Goal: Information Seeking & Learning: Learn about a topic

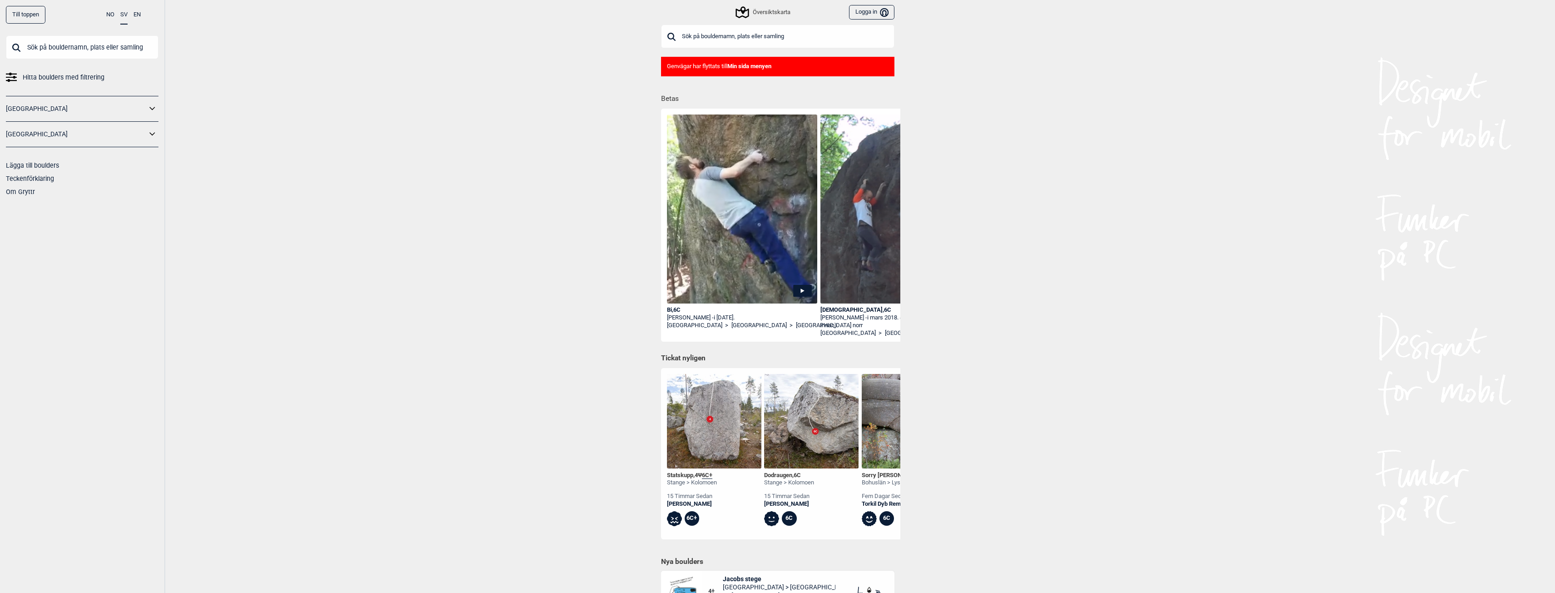
click at [424, 378] on div "Till toppen NO SV EN Hitta boulders med filtrering [GEOGRAPHIC_DATA] [GEOGRAPHI…" at bounding box center [777, 296] width 1555 height 593
click at [752, 7] on div "Översiktskarta" at bounding box center [763, 12] width 53 height 11
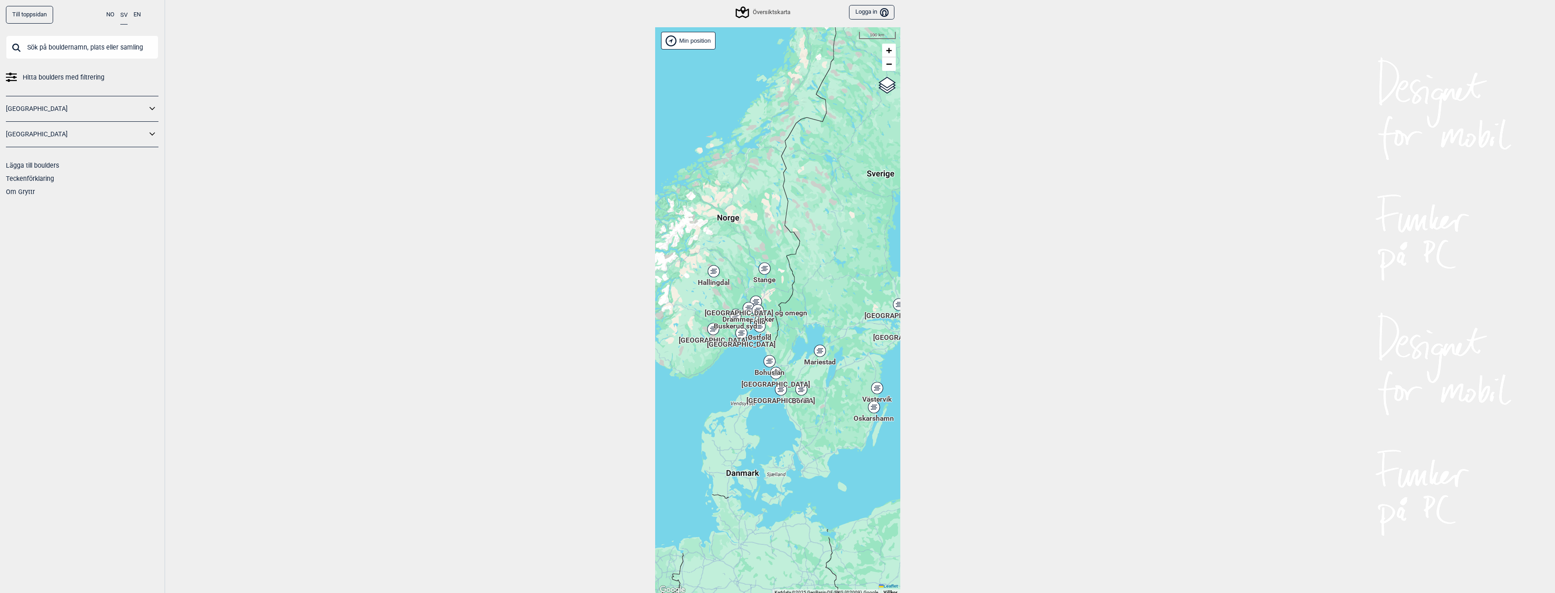
click at [767, 365] on icon at bounding box center [769, 361] width 11 height 12
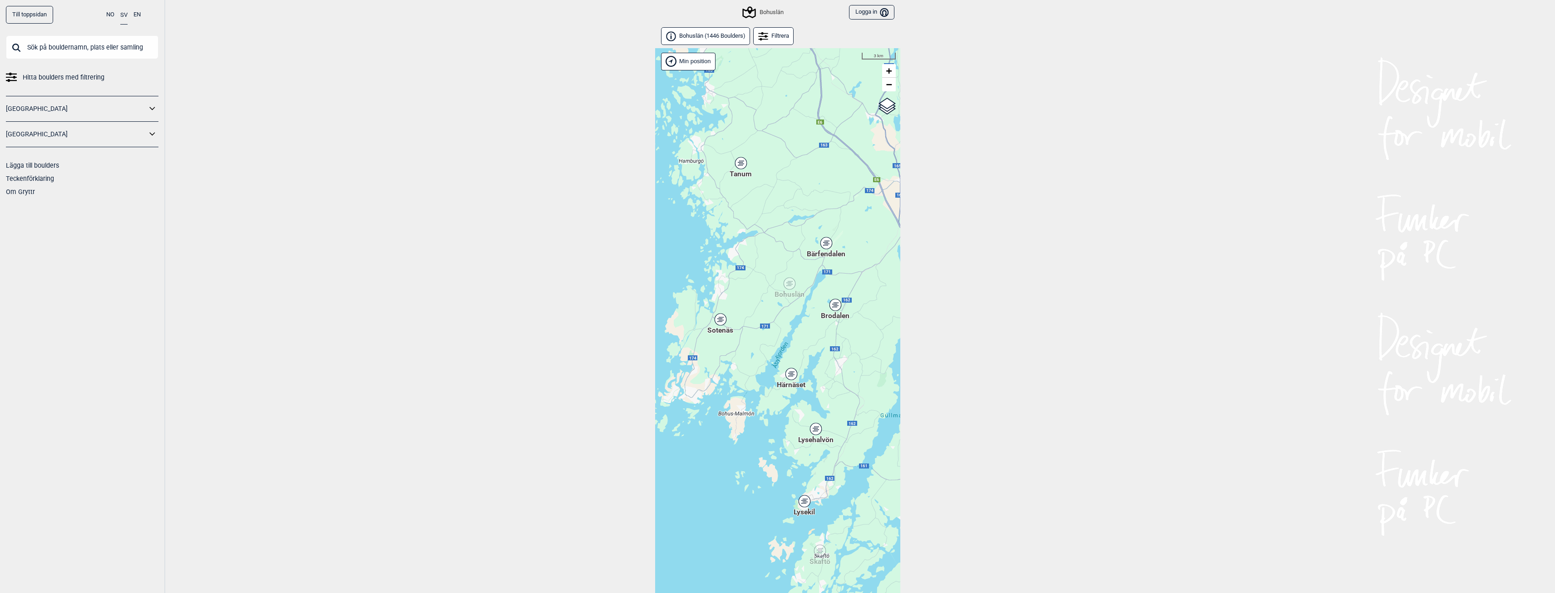
click at [837, 303] on div "Brodalen" at bounding box center [835, 304] width 5 height 5
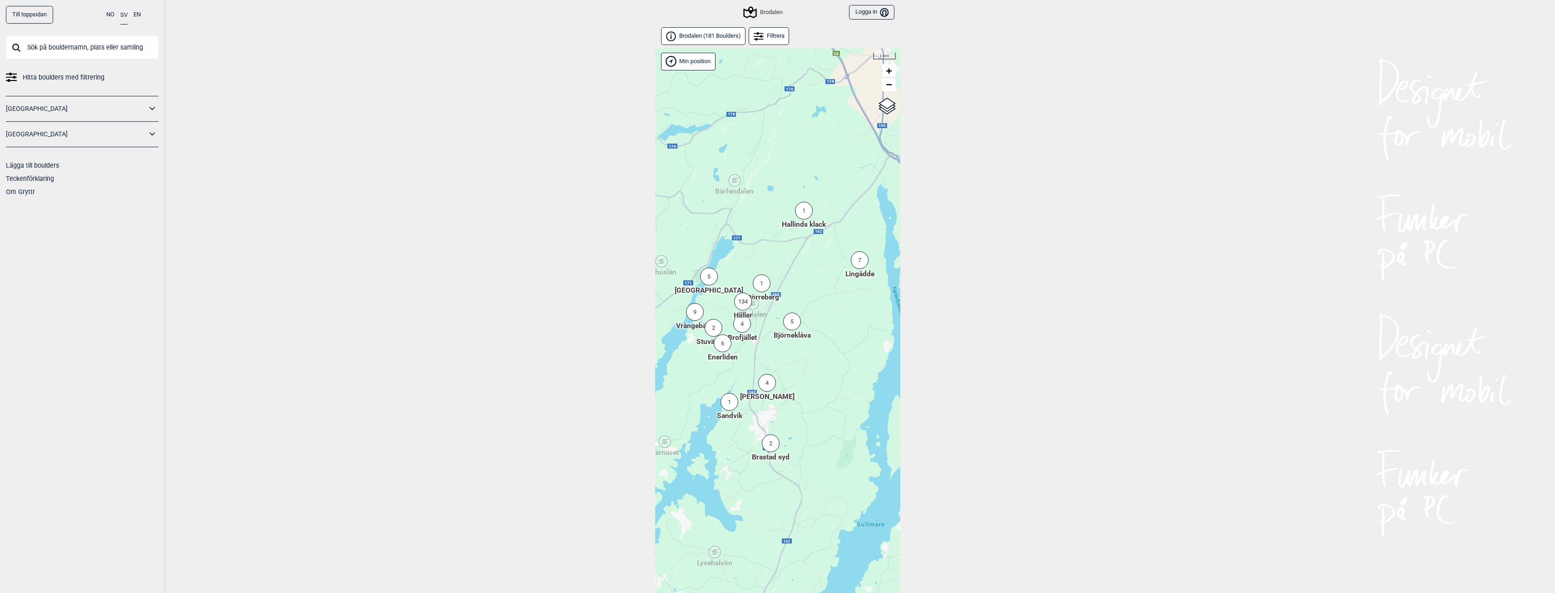
click at [740, 301] on div "134" at bounding box center [743, 301] width 18 height 18
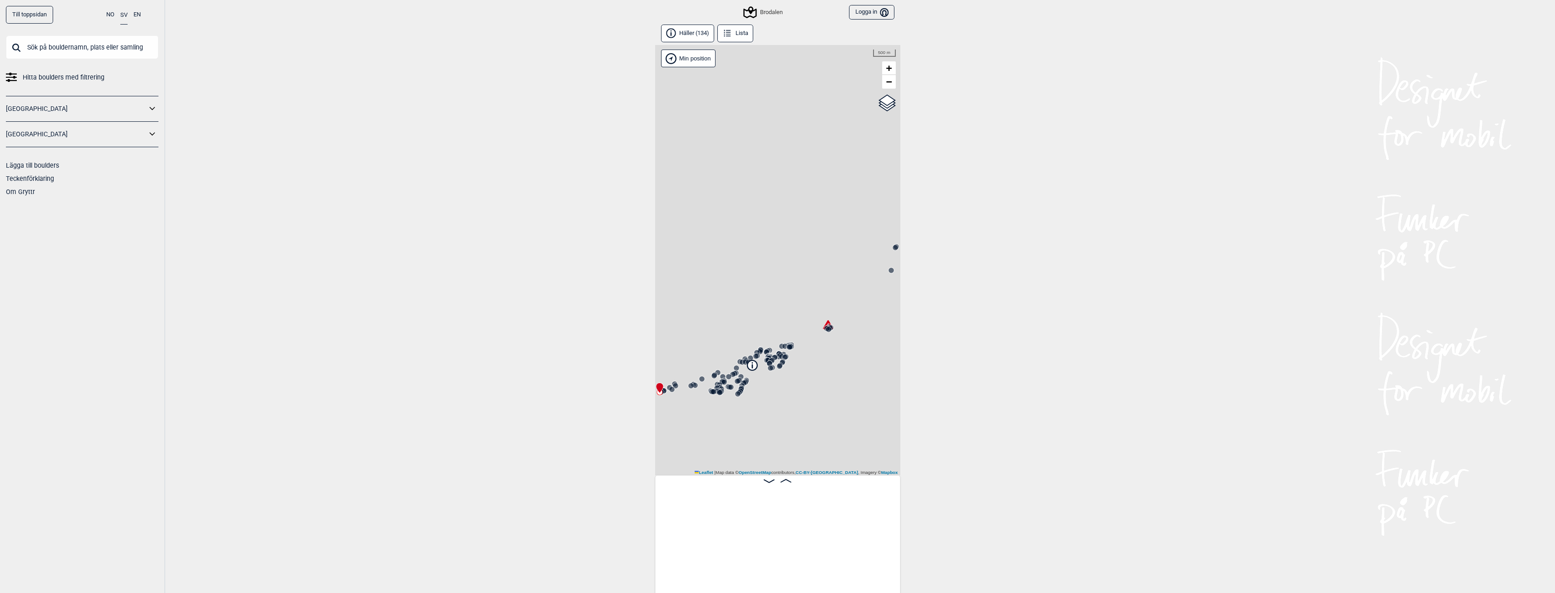
scroll to position [0, 71]
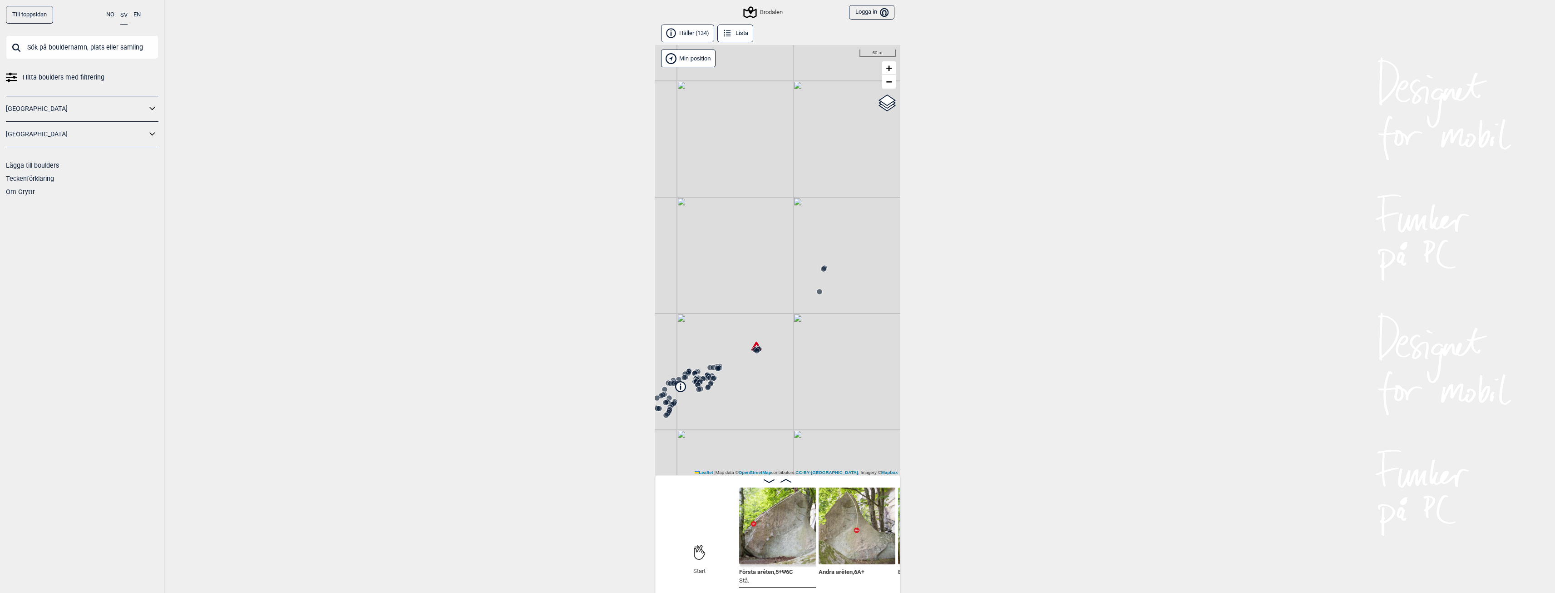
drag, startPoint x: 855, startPoint y: 303, endPoint x: 783, endPoint y: 324, distance: 74.9
click at [783, 324] on div "Brodalen" at bounding box center [777, 260] width 245 height 430
click at [819, 295] on div at bounding box center [819, 291] width 7 height 7
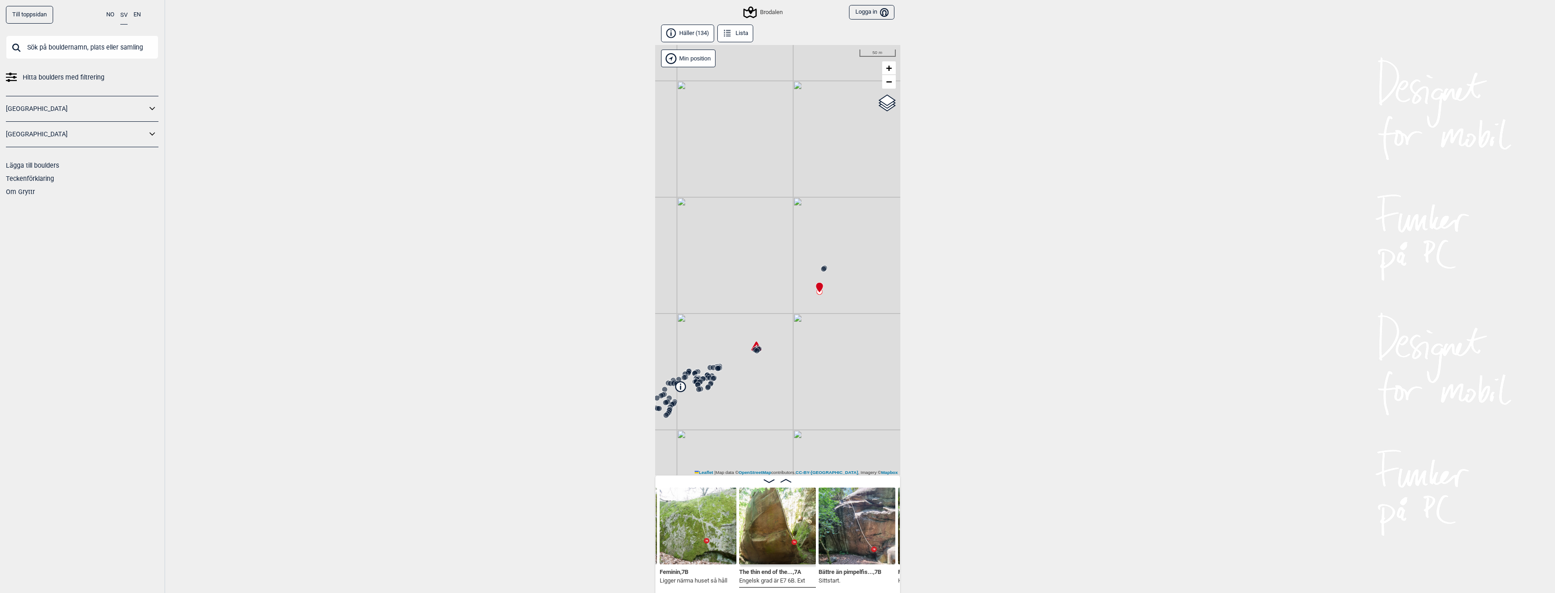
click at [821, 271] on icon at bounding box center [823, 268] width 7 height 7
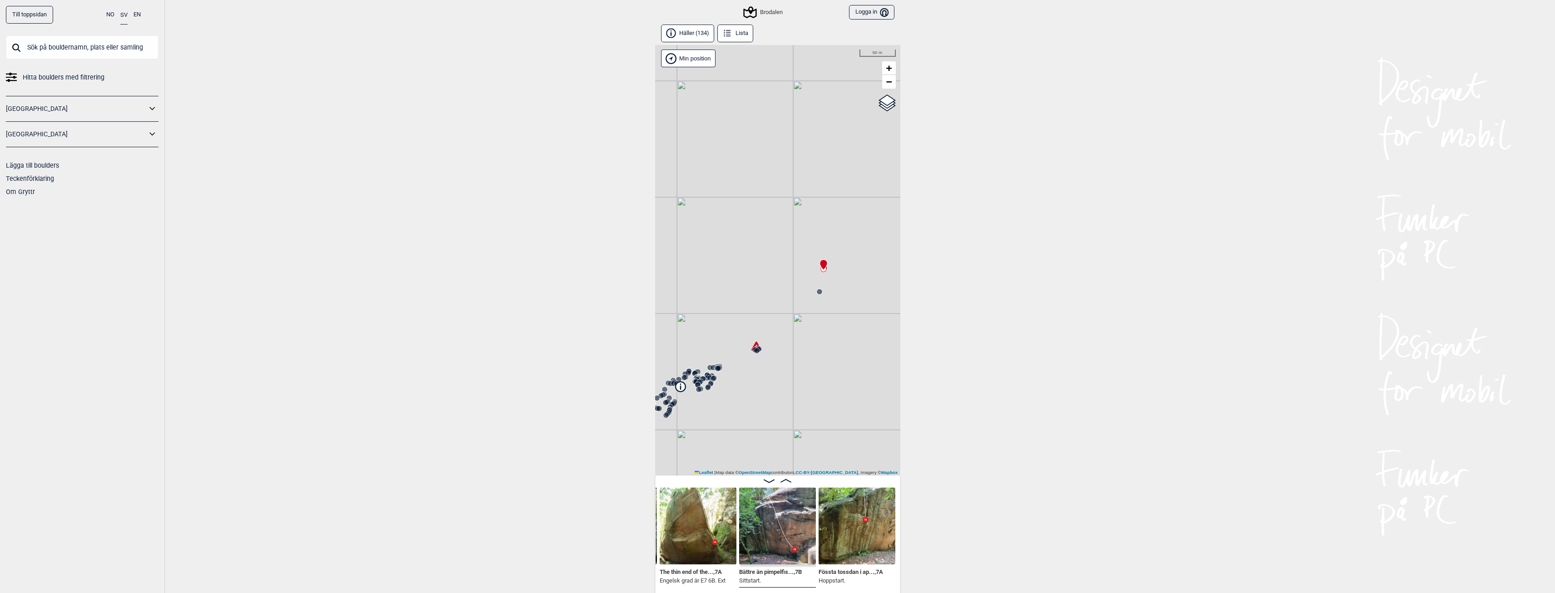
click at [782, 513] on img at bounding box center [777, 525] width 77 height 77
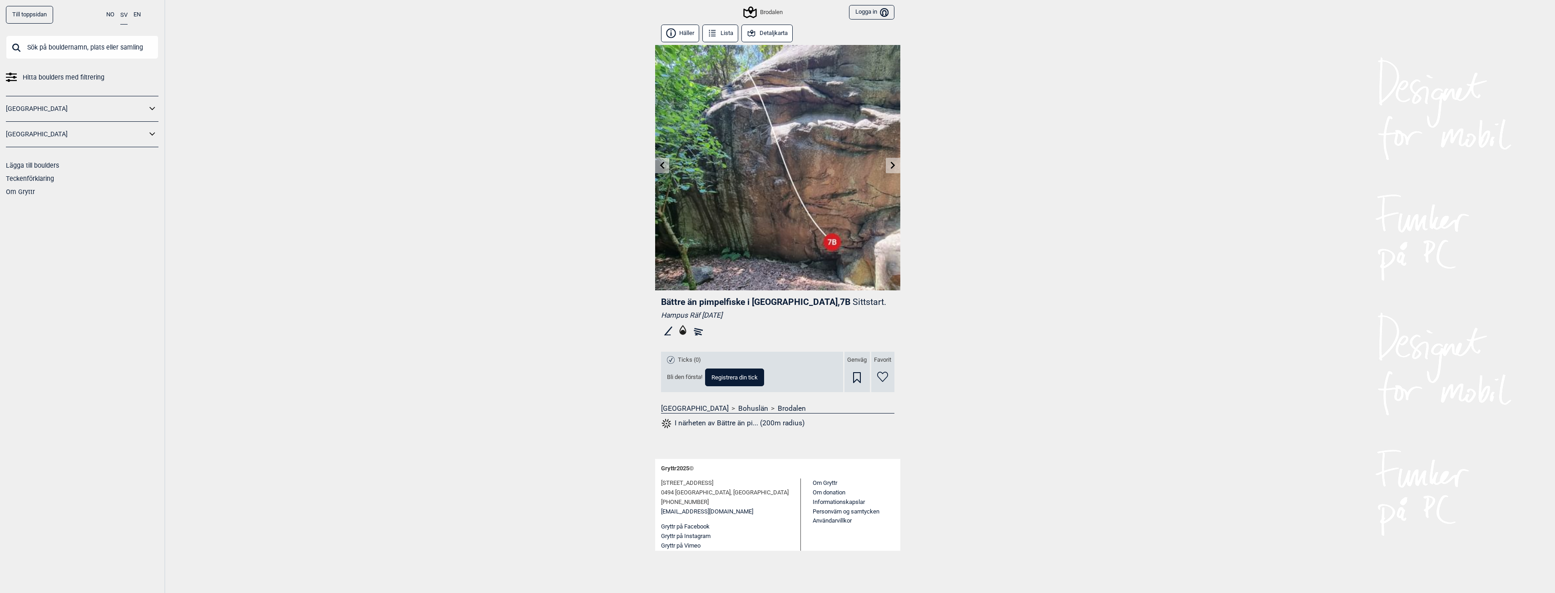
click at [889, 168] on link at bounding box center [893, 165] width 14 height 15
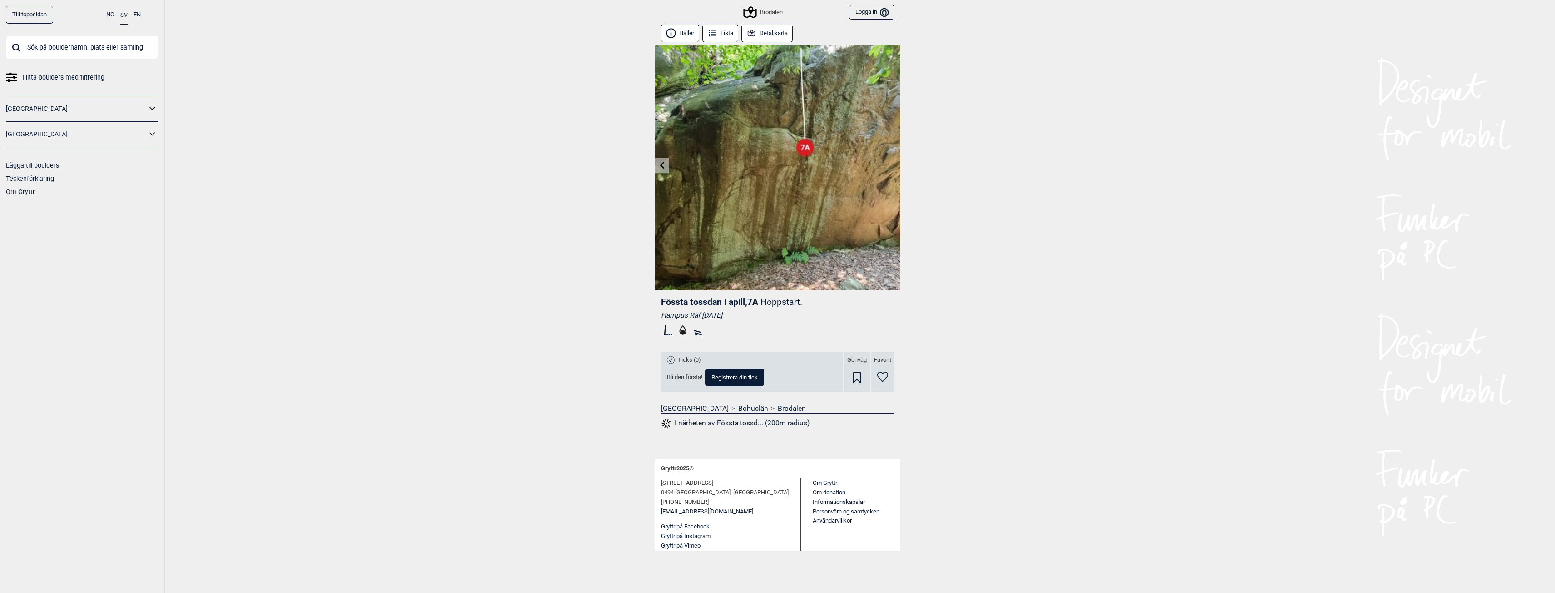
click at [693, 35] on button "Häller" at bounding box center [680, 34] width 39 height 18
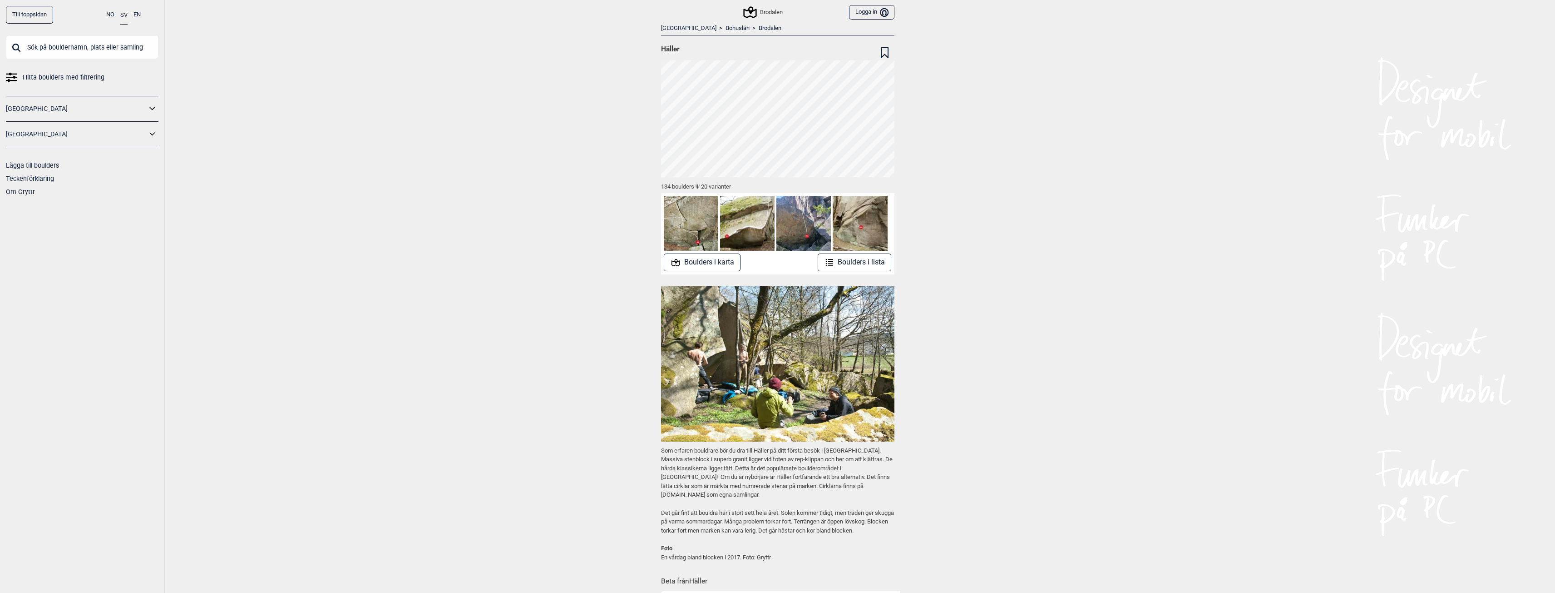
drag, startPoint x: 393, startPoint y: 257, endPoint x: 398, endPoint y: 249, distance: 9.8
click at [396, 252] on div "Till toppsidan NO SV EN Hitta boulders med filtrering [GEOGRAPHIC_DATA] [GEOGRA…" at bounding box center [777, 296] width 1555 height 593
click at [406, 238] on div "Till toppsidan NO SV EN Hitta boulders med filtrering [GEOGRAPHIC_DATA] [GEOGRA…" at bounding box center [777, 296] width 1555 height 593
click at [1120, 314] on div "Till toppsidan NO SV EN Hitta boulders med filtrering [GEOGRAPHIC_DATA] [GEOGRA…" at bounding box center [777, 296] width 1555 height 593
click at [851, 263] on button "Boulders i lista" at bounding box center [855, 262] width 74 height 18
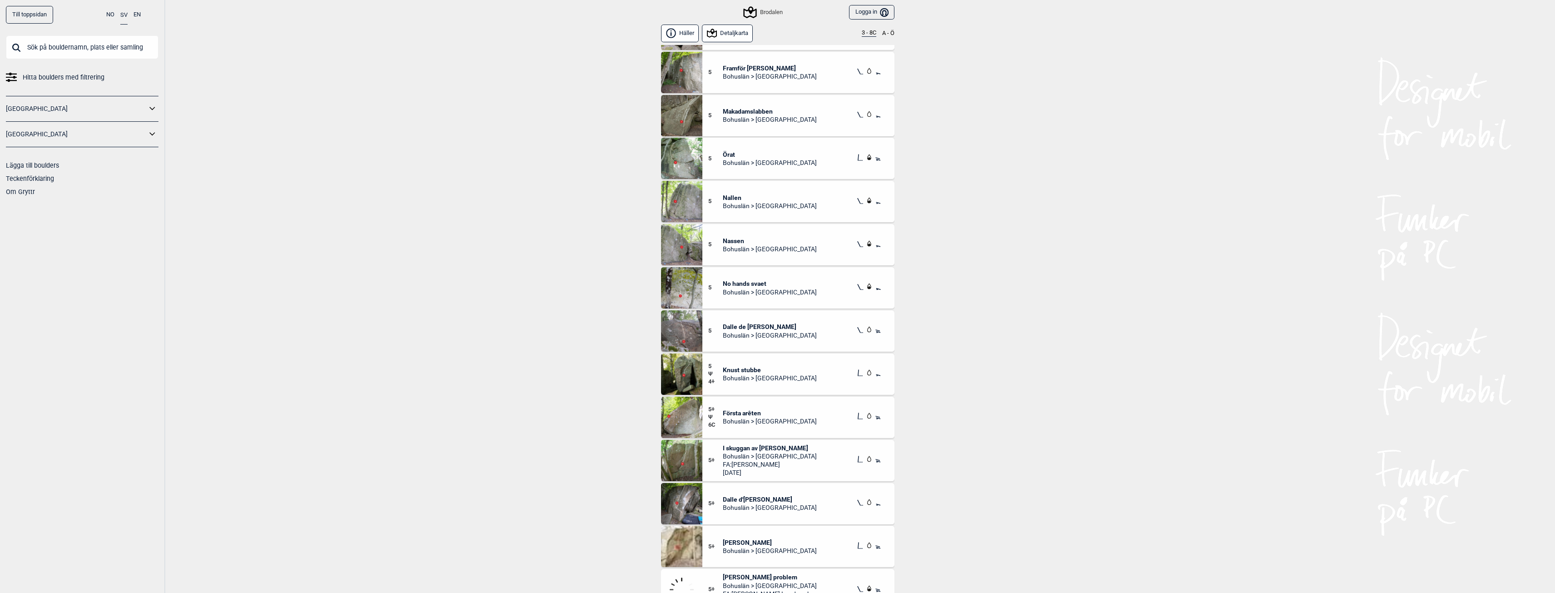
scroll to position [1044, 0]
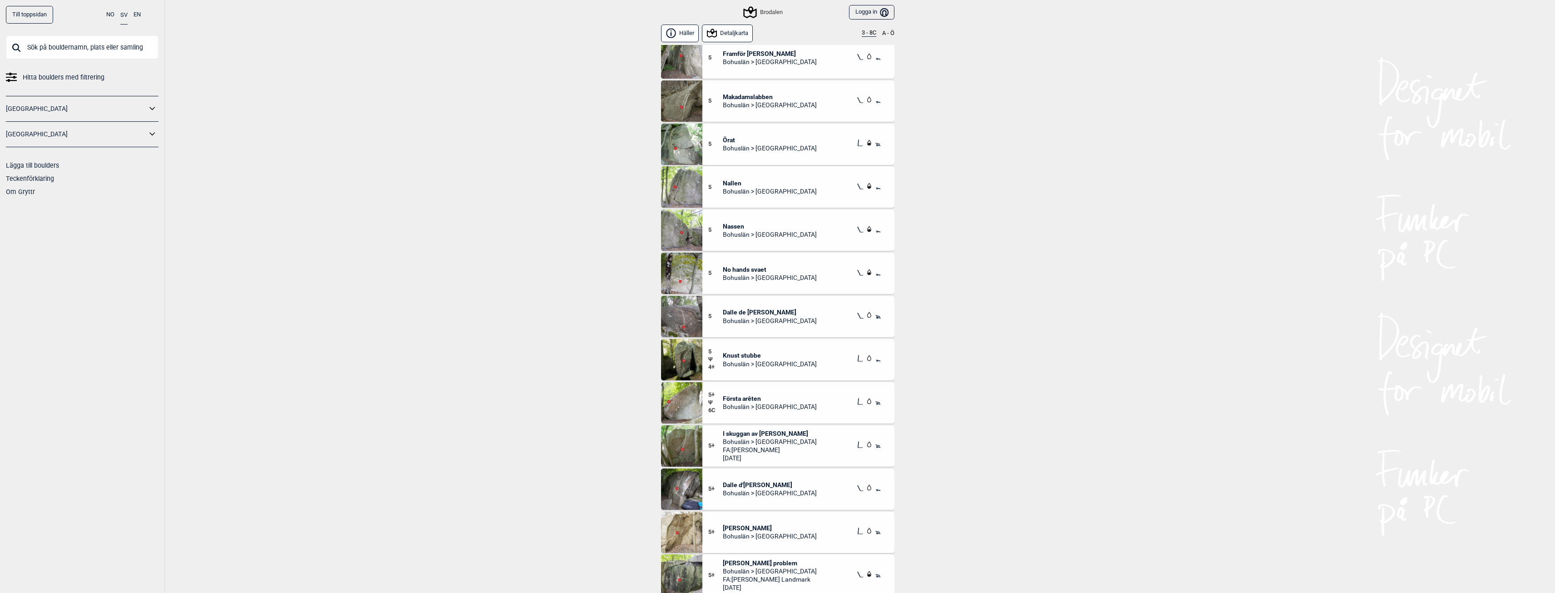
click at [754, 269] on span "No hands svaet" at bounding box center [770, 269] width 94 height 8
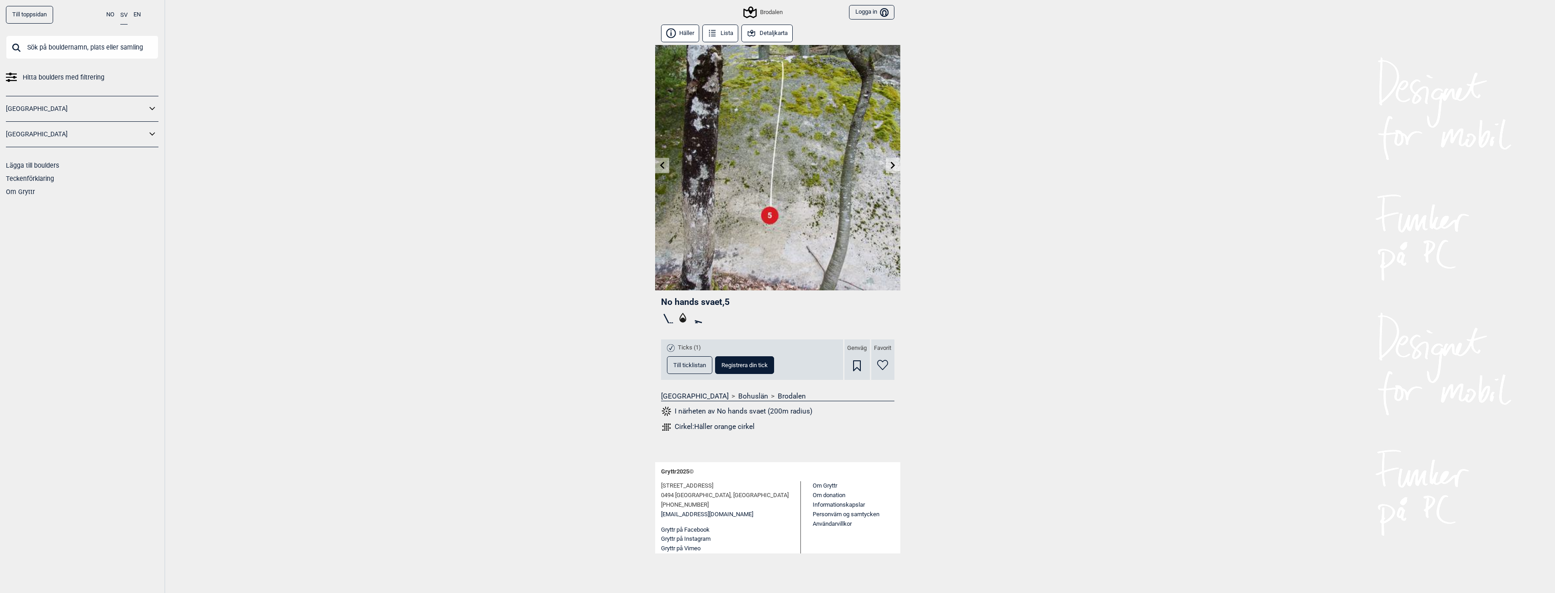
click at [708, 425] on div "Cirkel: Häller orange cirkel" at bounding box center [715, 426] width 80 height 9
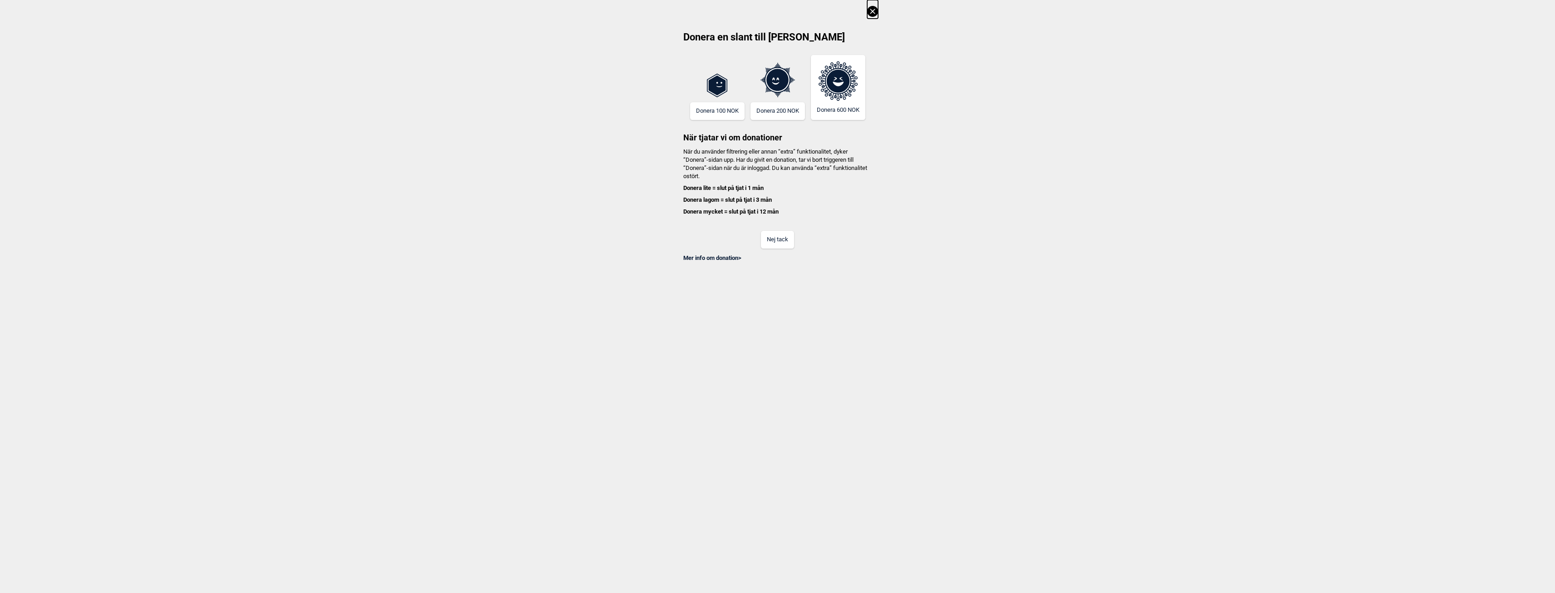
click at [774, 241] on button "Nej tack" at bounding box center [777, 240] width 33 height 18
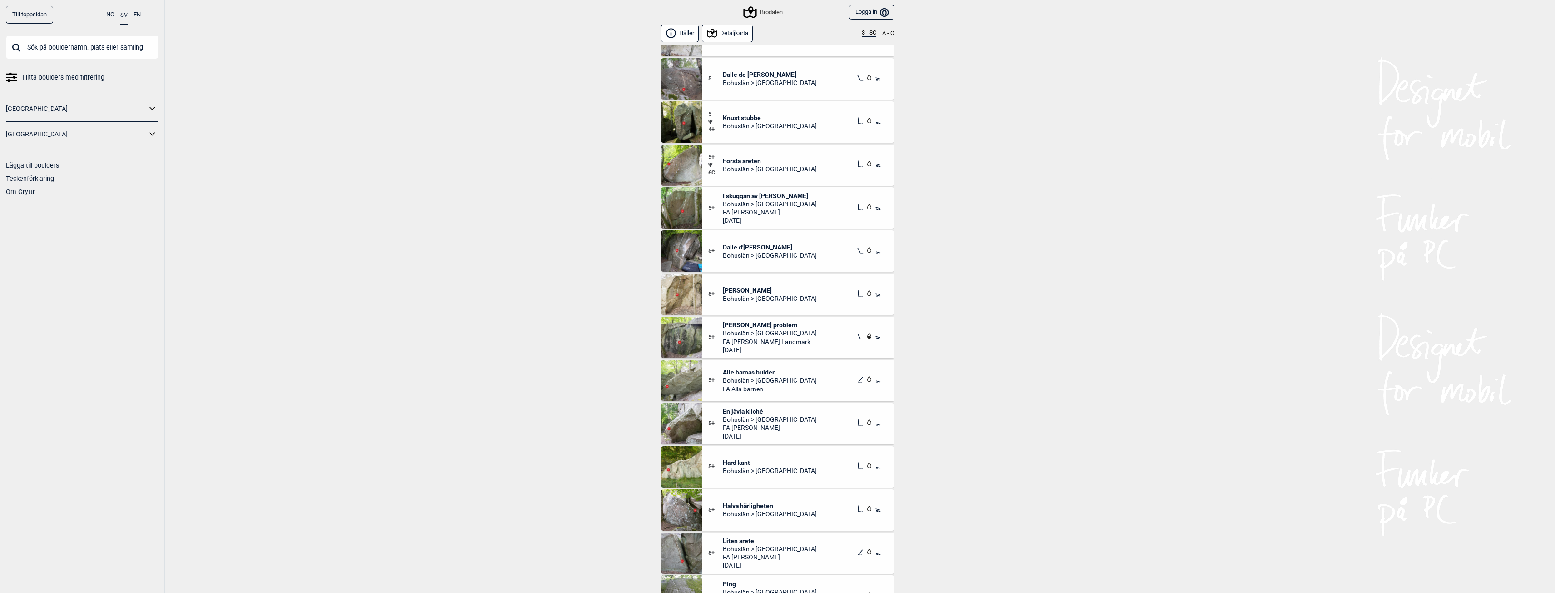
scroll to position [1317, 0]
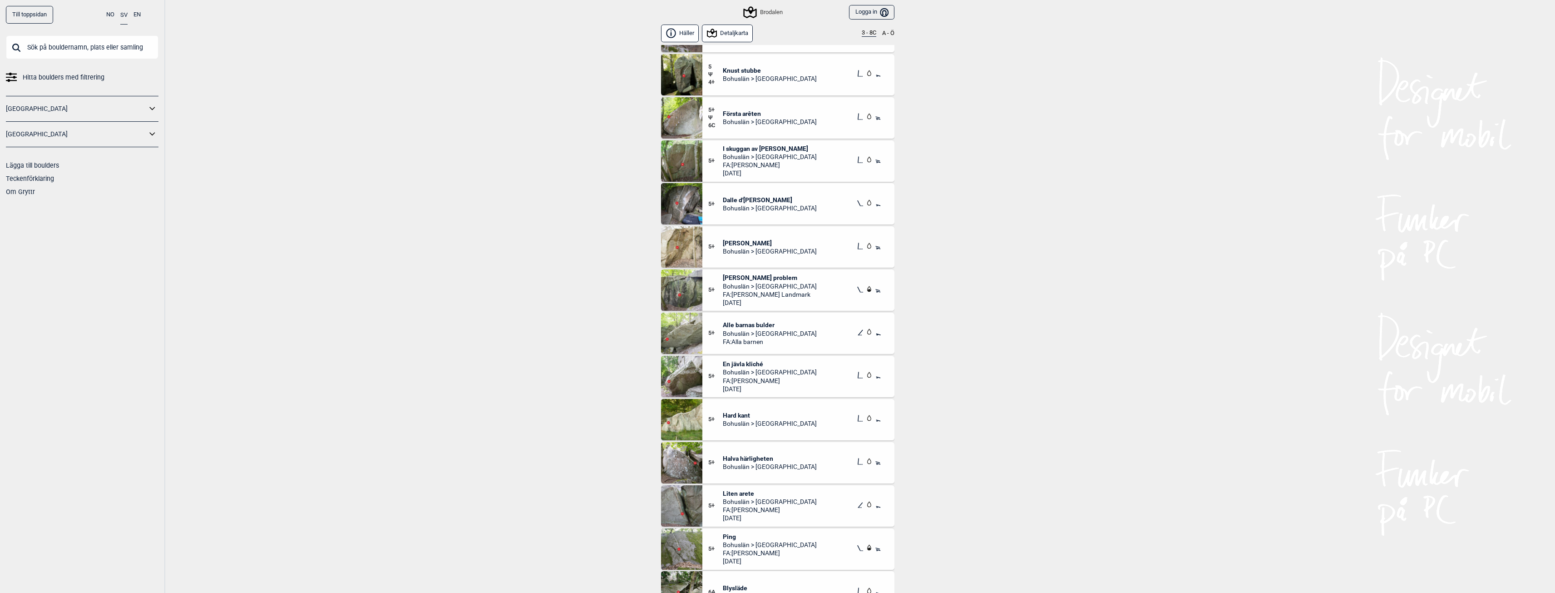
click at [744, 460] on span "Halva härligheten" at bounding box center [770, 458] width 94 height 8
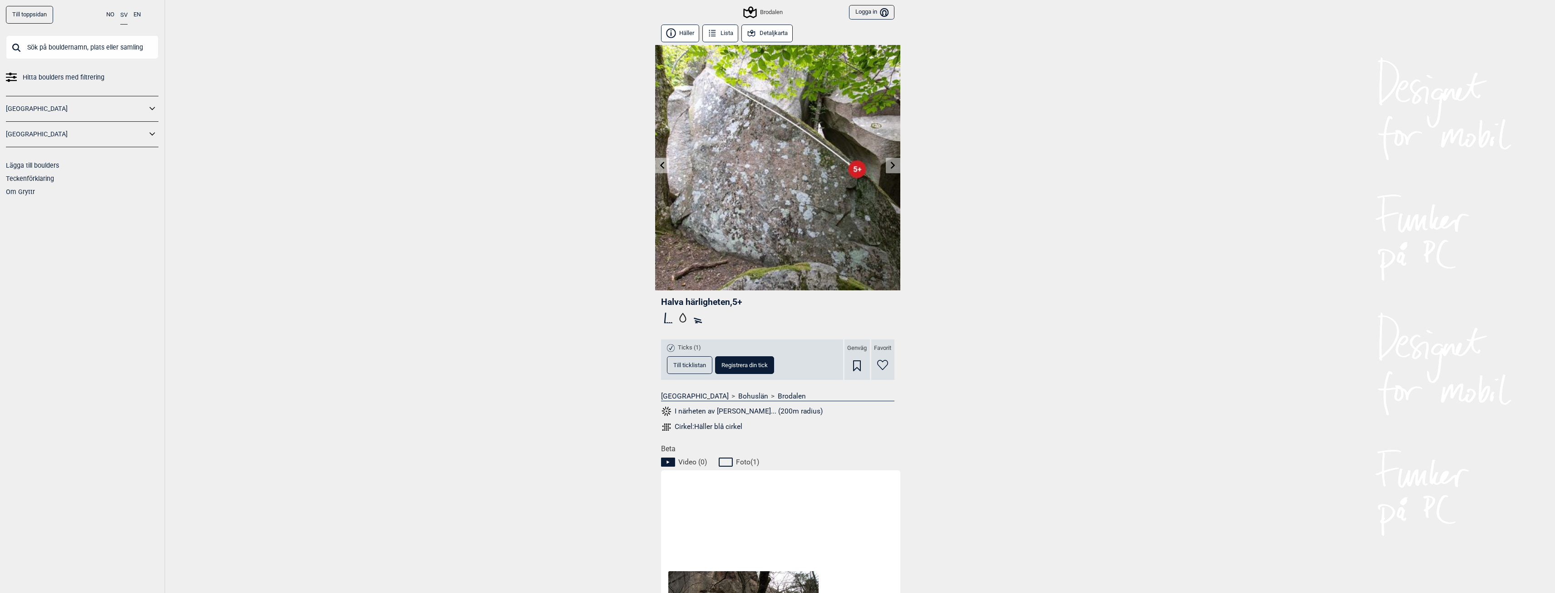
click at [701, 428] on div "Cirkel: Häller blå cirkel" at bounding box center [709, 426] width 68 height 9
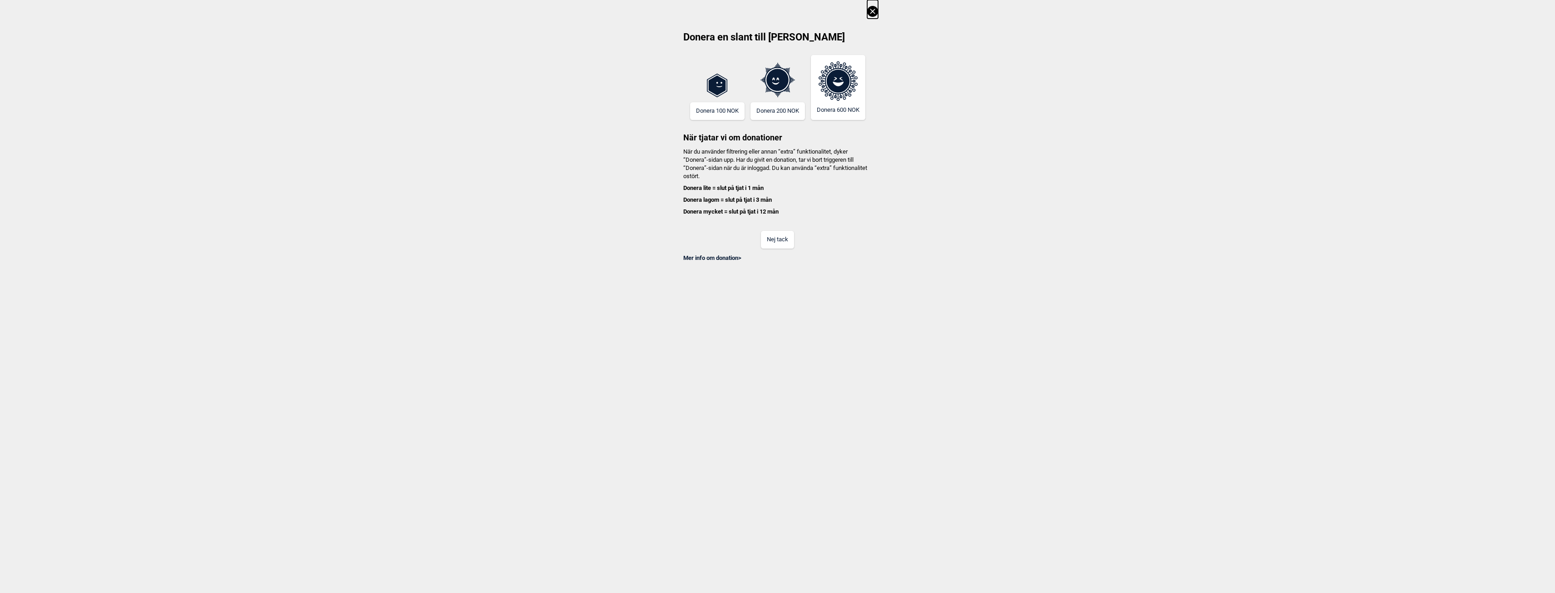
click at [782, 232] on button "Nej tack" at bounding box center [777, 240] width 33 height 18
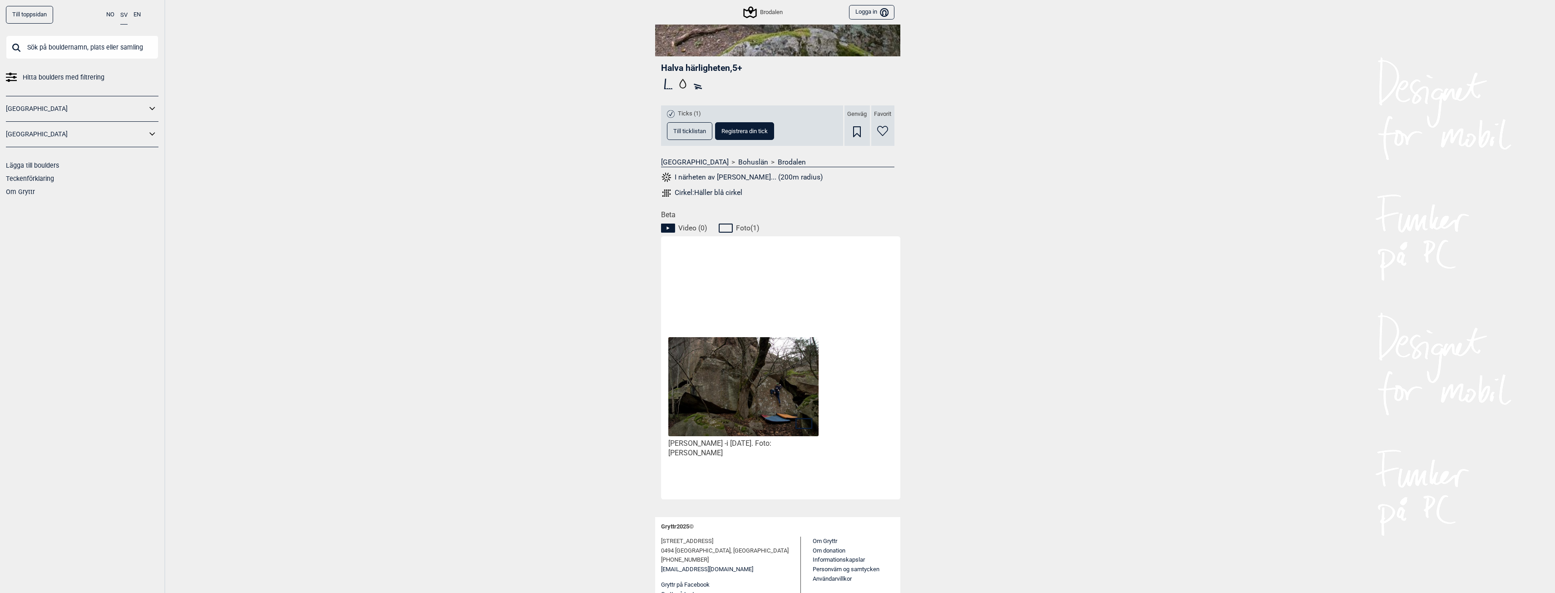
scroll to position [249, 0]
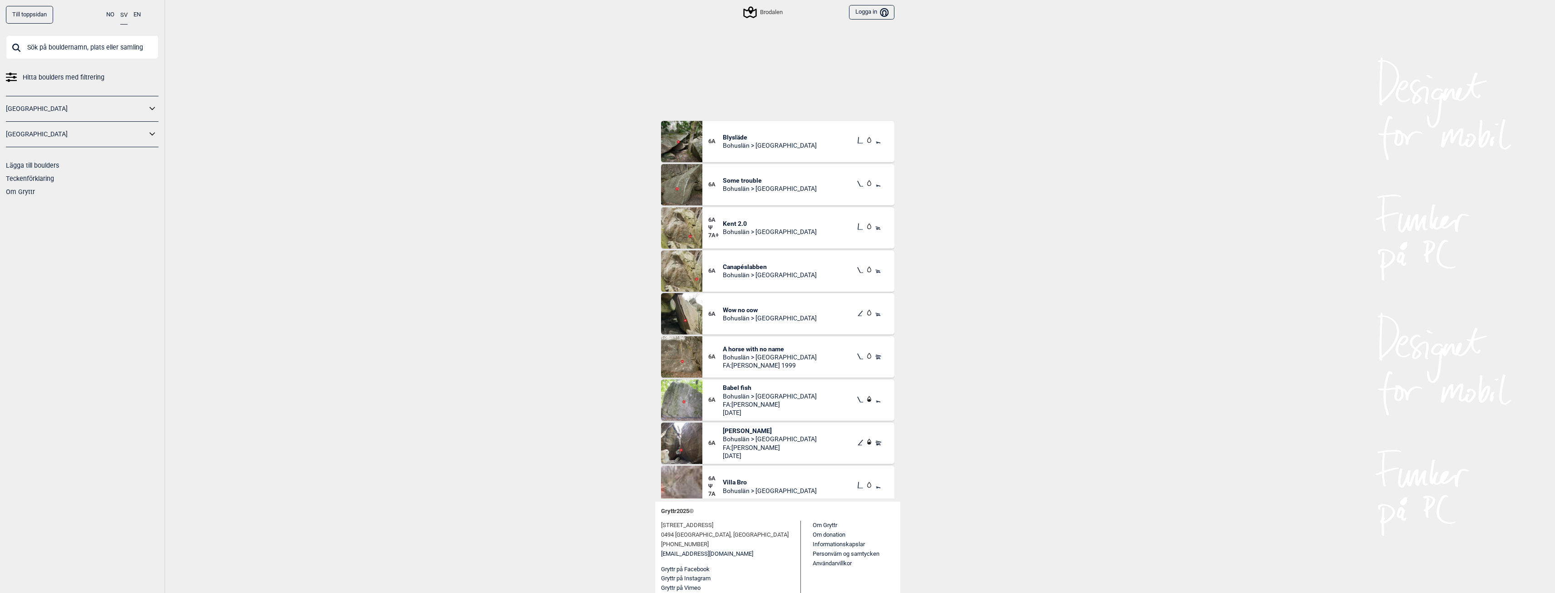
scroll to position [1862, 0]
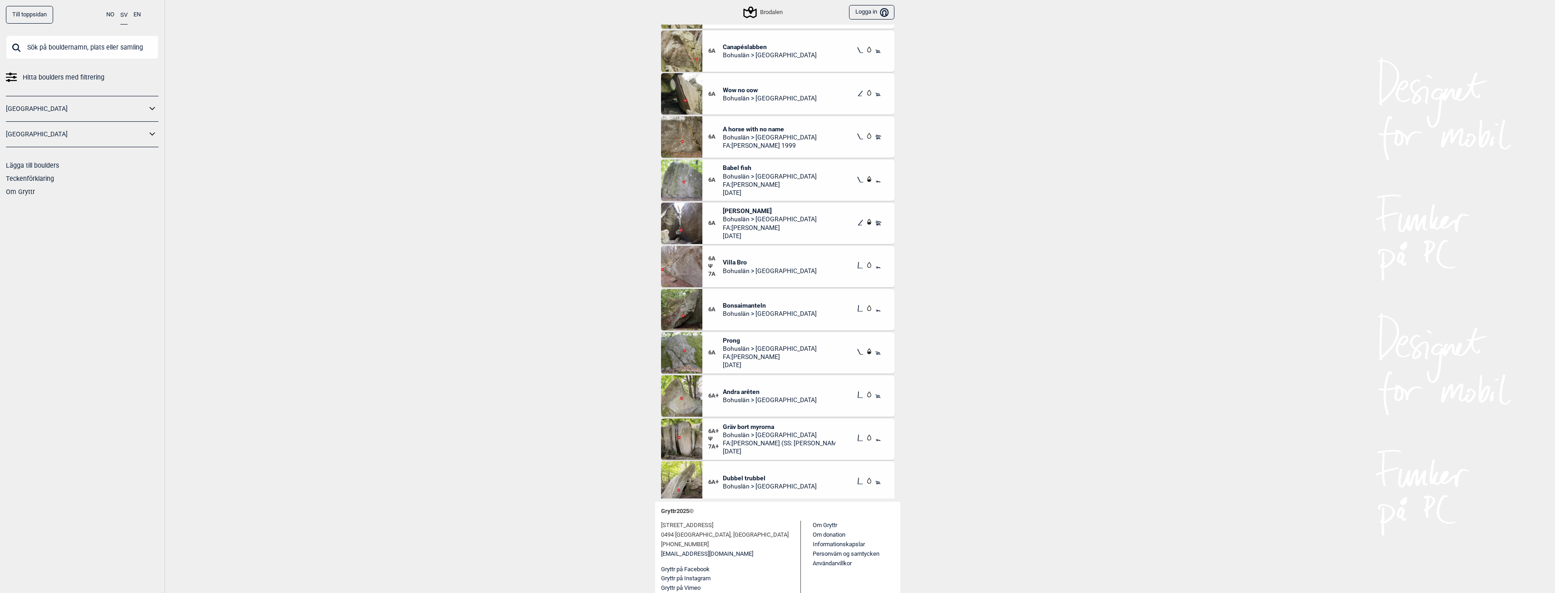
click at [736, 340] on span "Prong" at bounding box center [770, 340] width 94 height 8
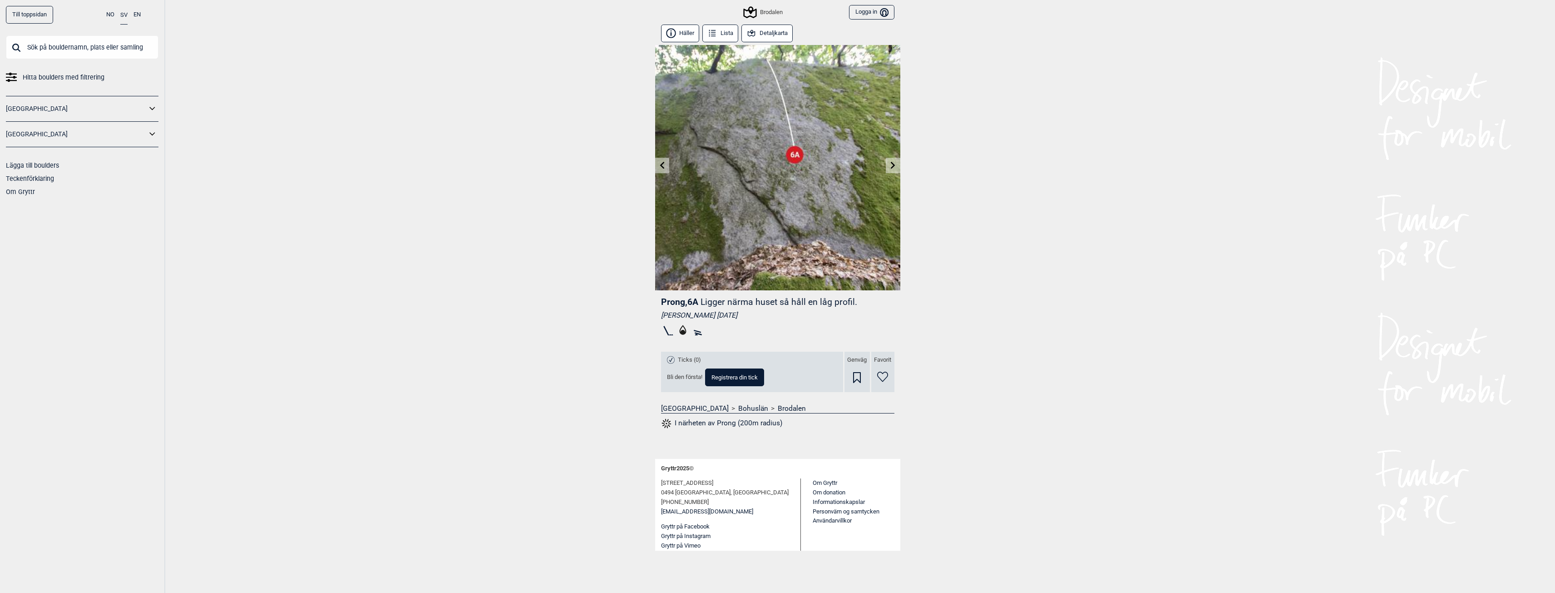
click at [887, 166] on link at bounding box center [893, 165] width 14 height 15
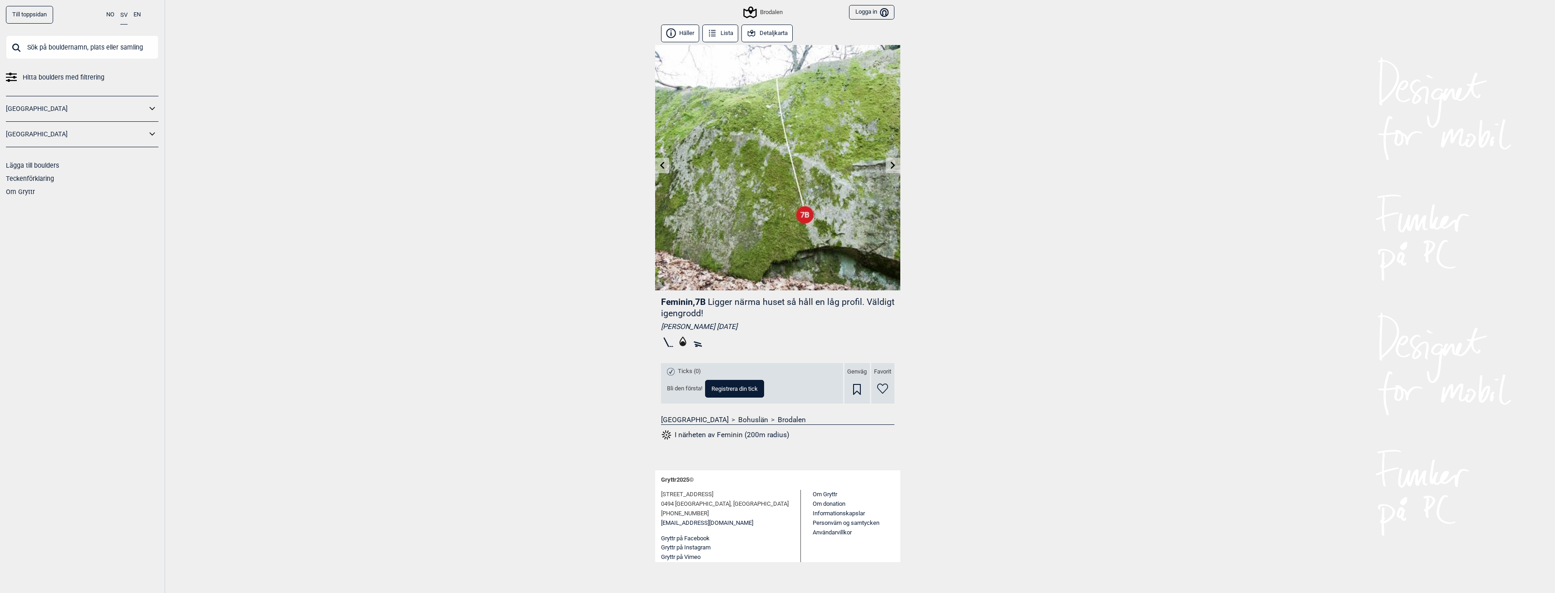
click at [887, 166] on link at bounding box center [893, 165] width 14 height 15
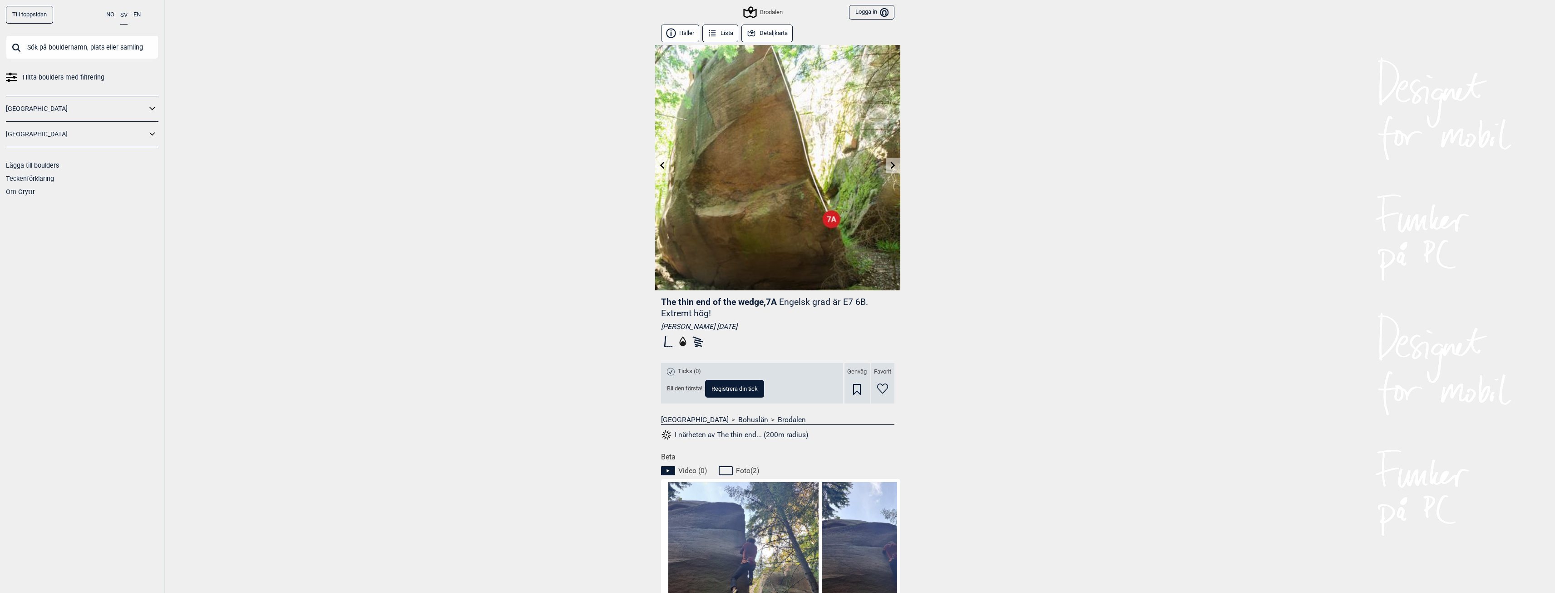
click at [887, 166] on link at bounding box center [893, 165] width 14 height 15
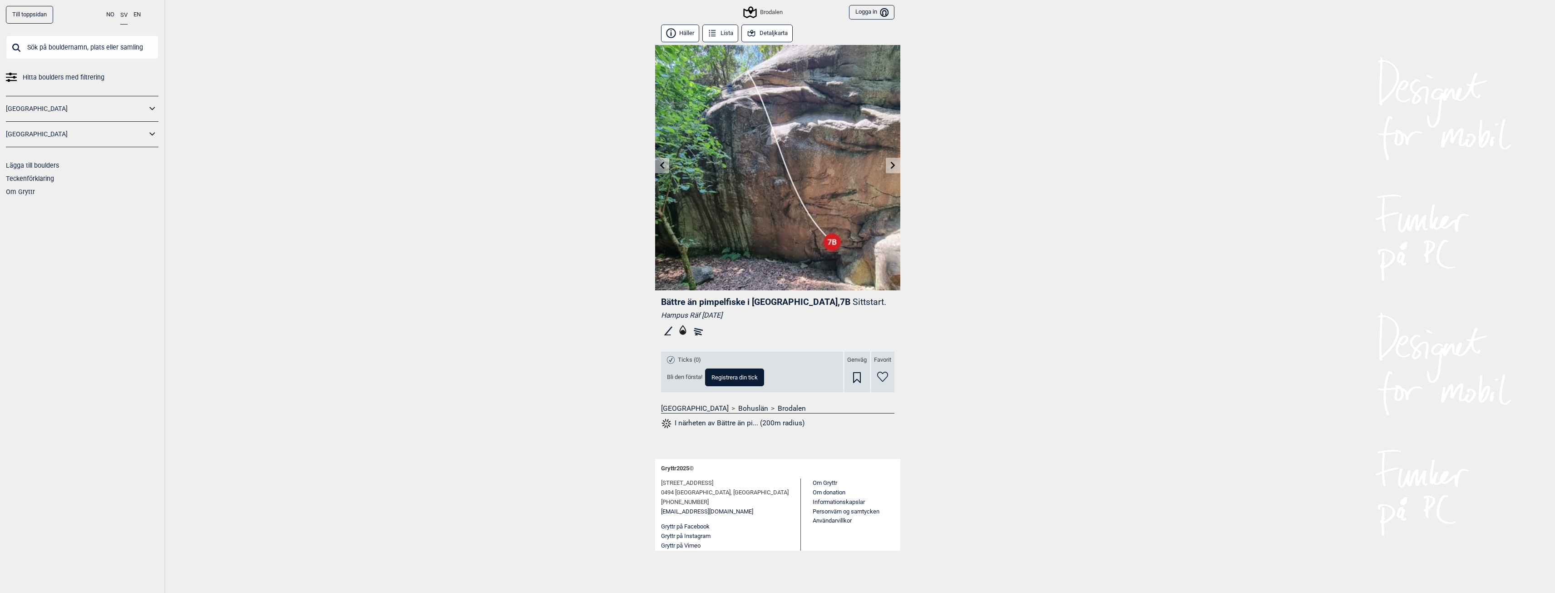
click at [886, 166] on link at bounding box center [893, 165] width 14 height 15
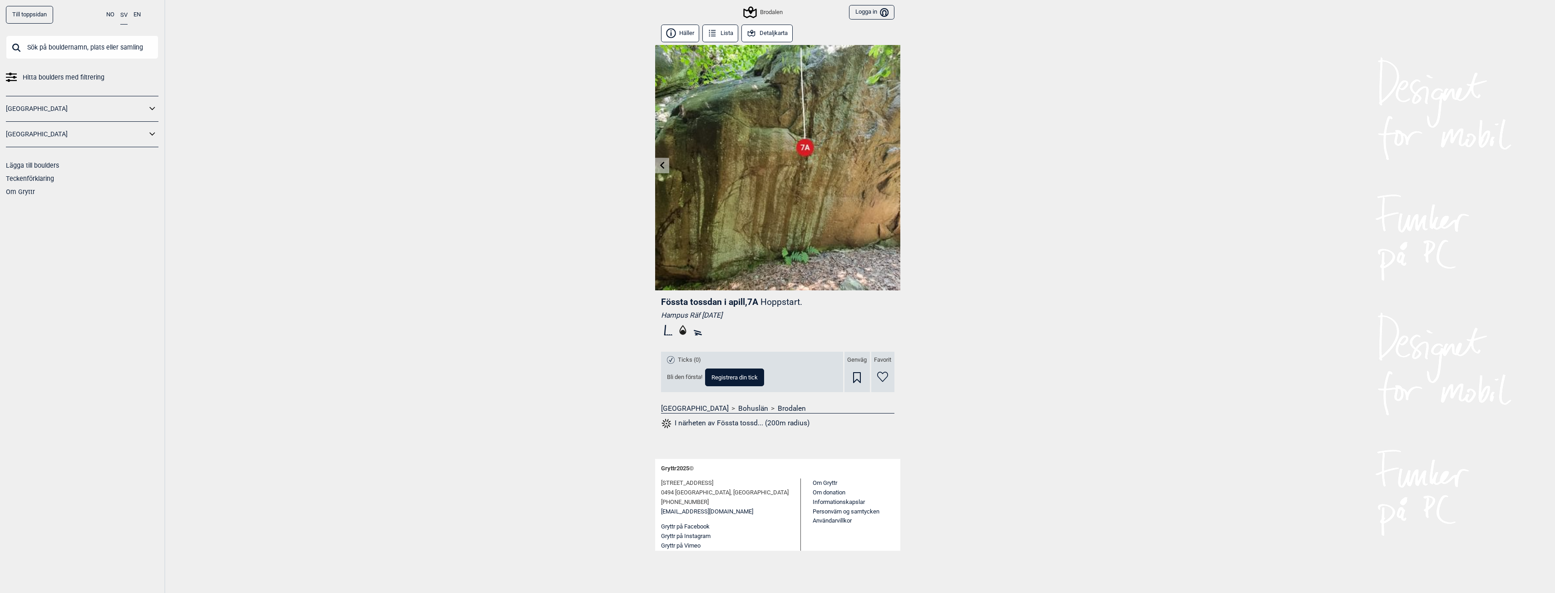
click at [886, 166] on img at bounding box center [777, 167] width 245 height 245
click at [664, 168] on icon at bounding box center [662, 164] width 5 height 7
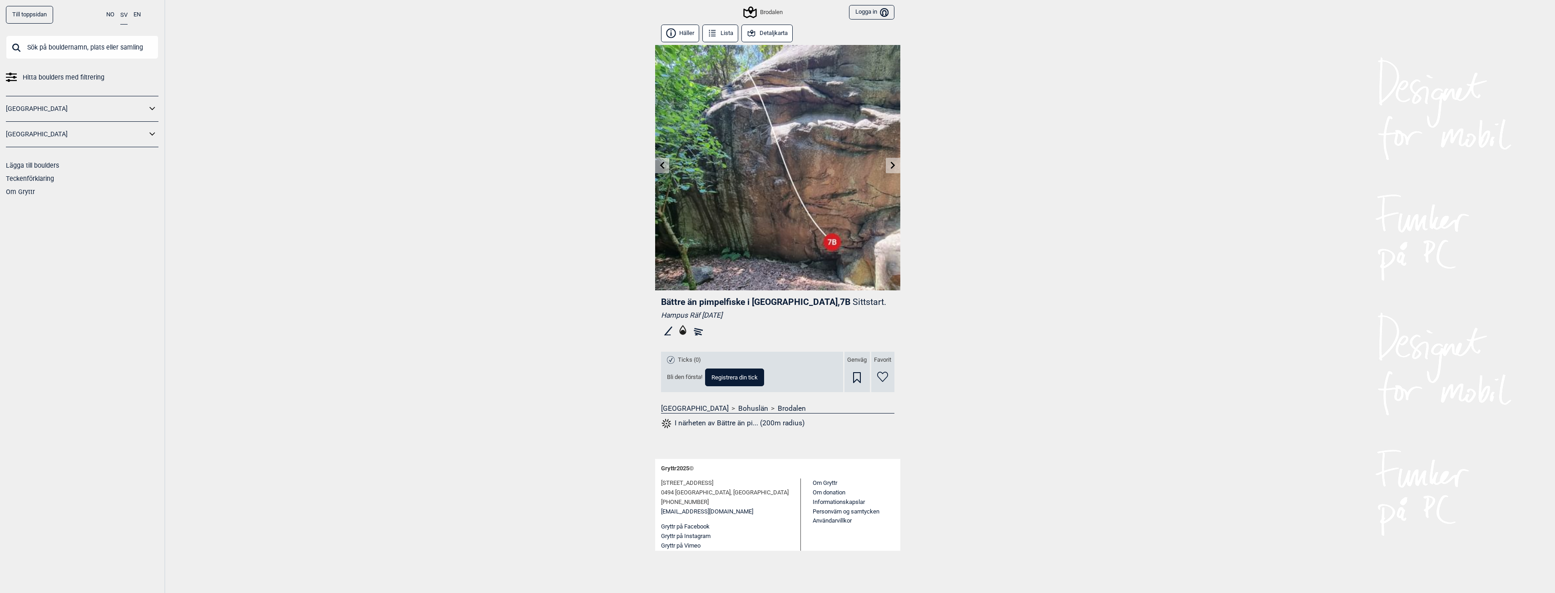
click at [664, 168] on icon at bounding box center [662, 164] width 5 height 7
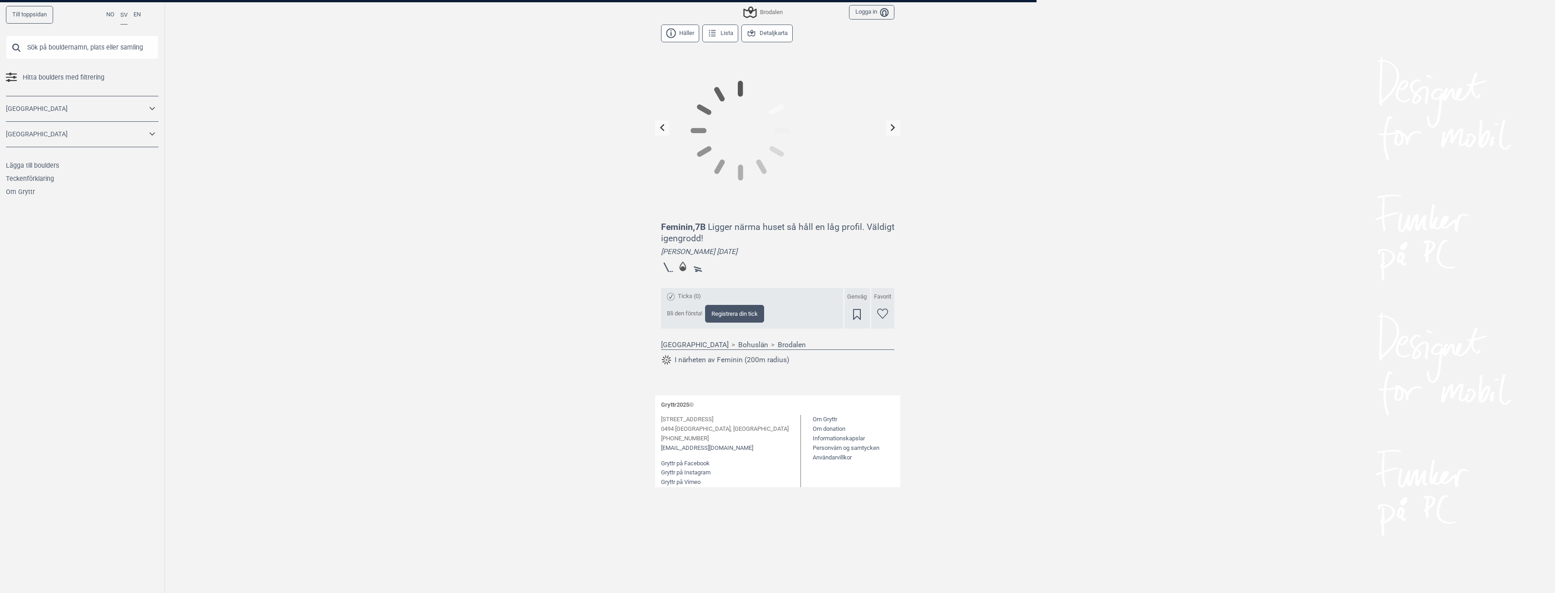
click at [664, 131] on icon at bounding box center [662, 127] width 5 height 7
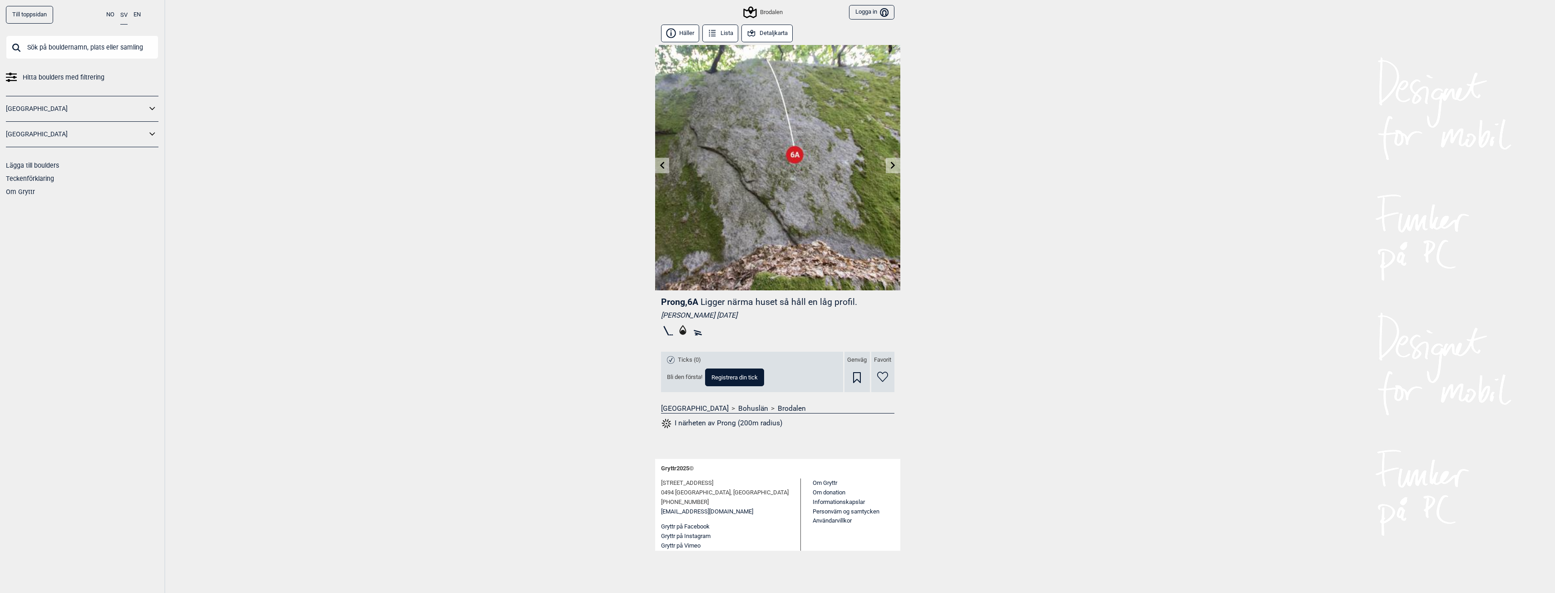
click at [664, 168] on icon at bounding box center [662, 164] width 5 height 7
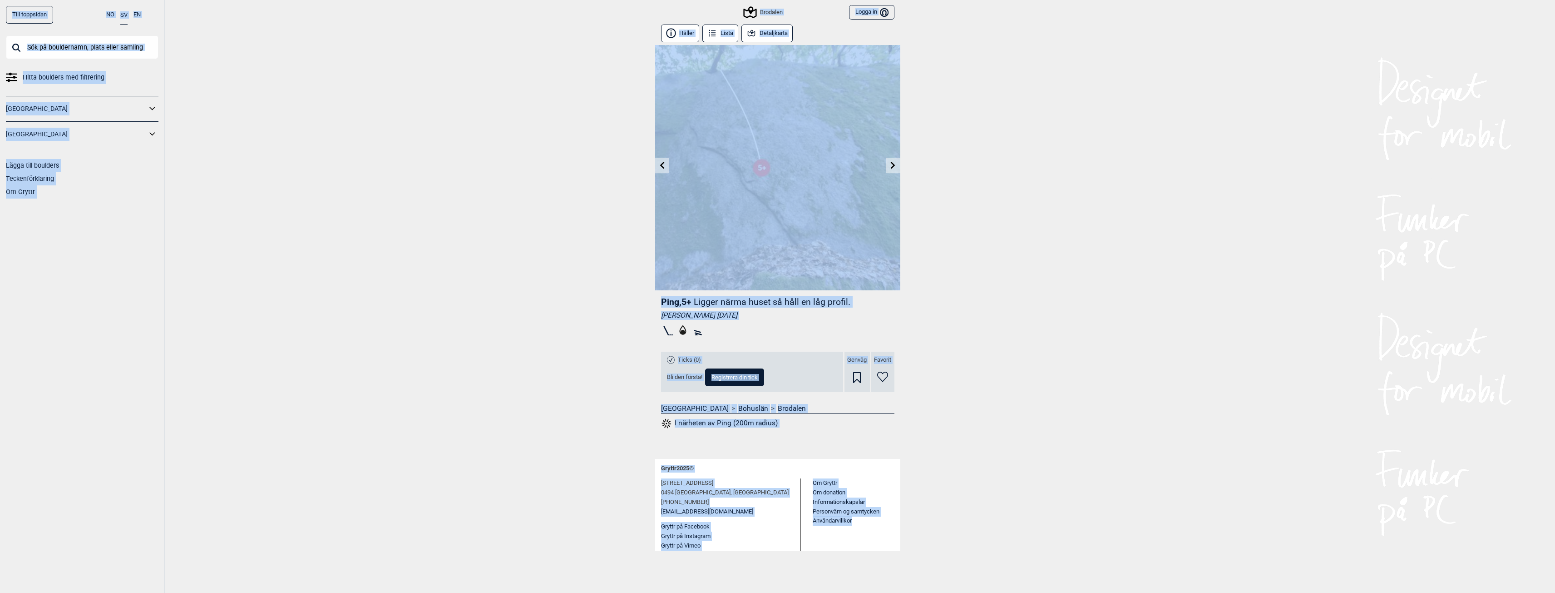
click at [663, 167] on icon at bounding box center [662, 164] width 5 height 7
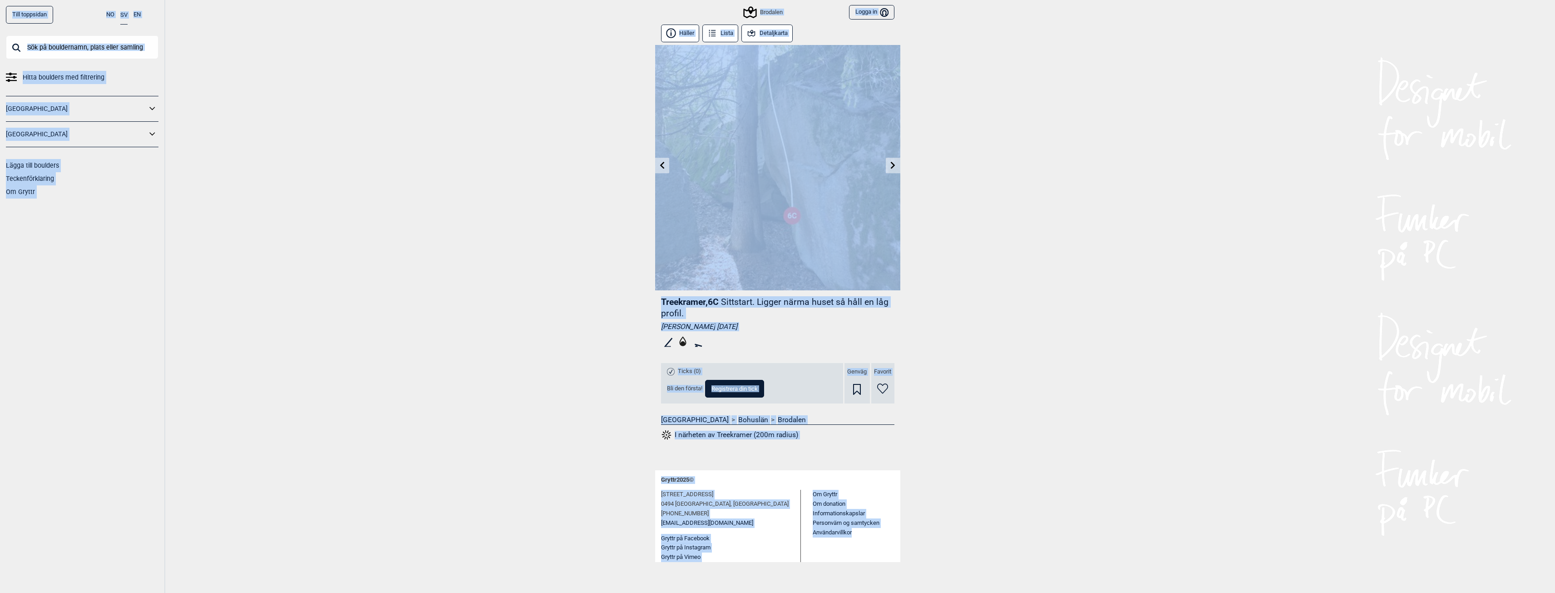
click at [663, 167] on icon at bounding box center [662, 164] width 5 height 7
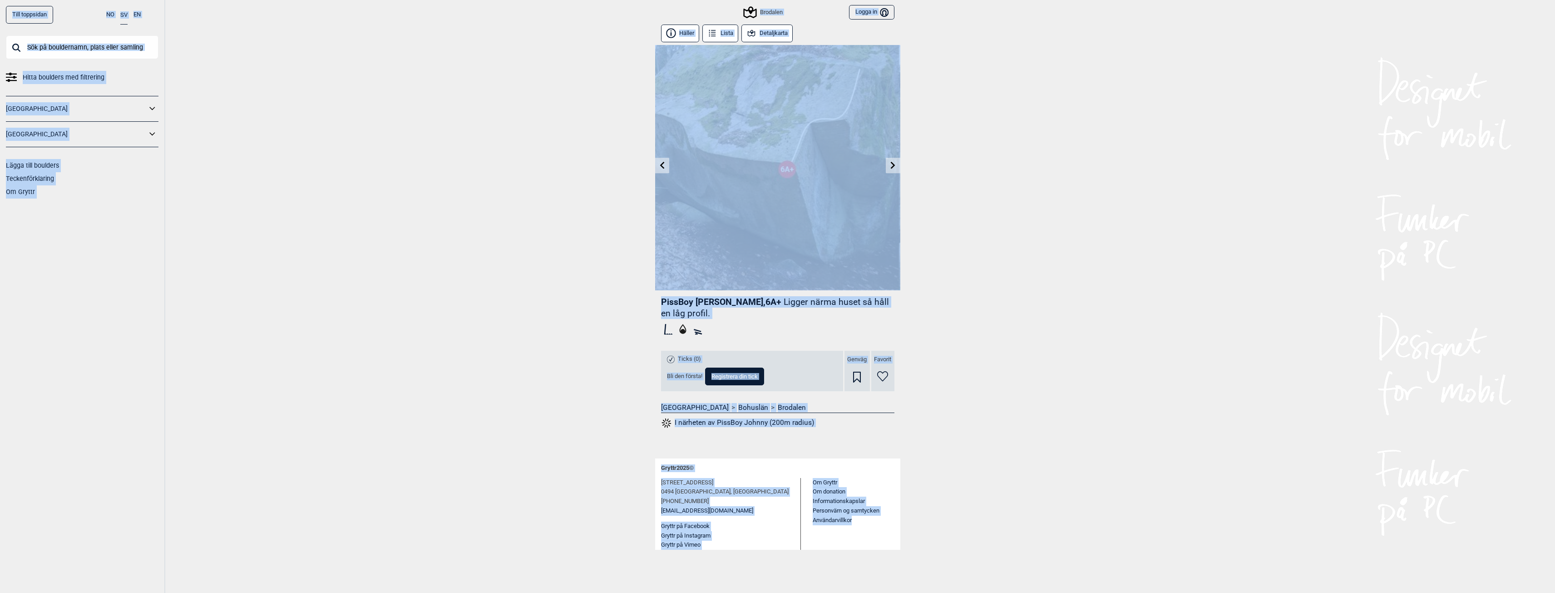
click at [663, 167] on icon at bounding box center [662, 164] width 5 height 7
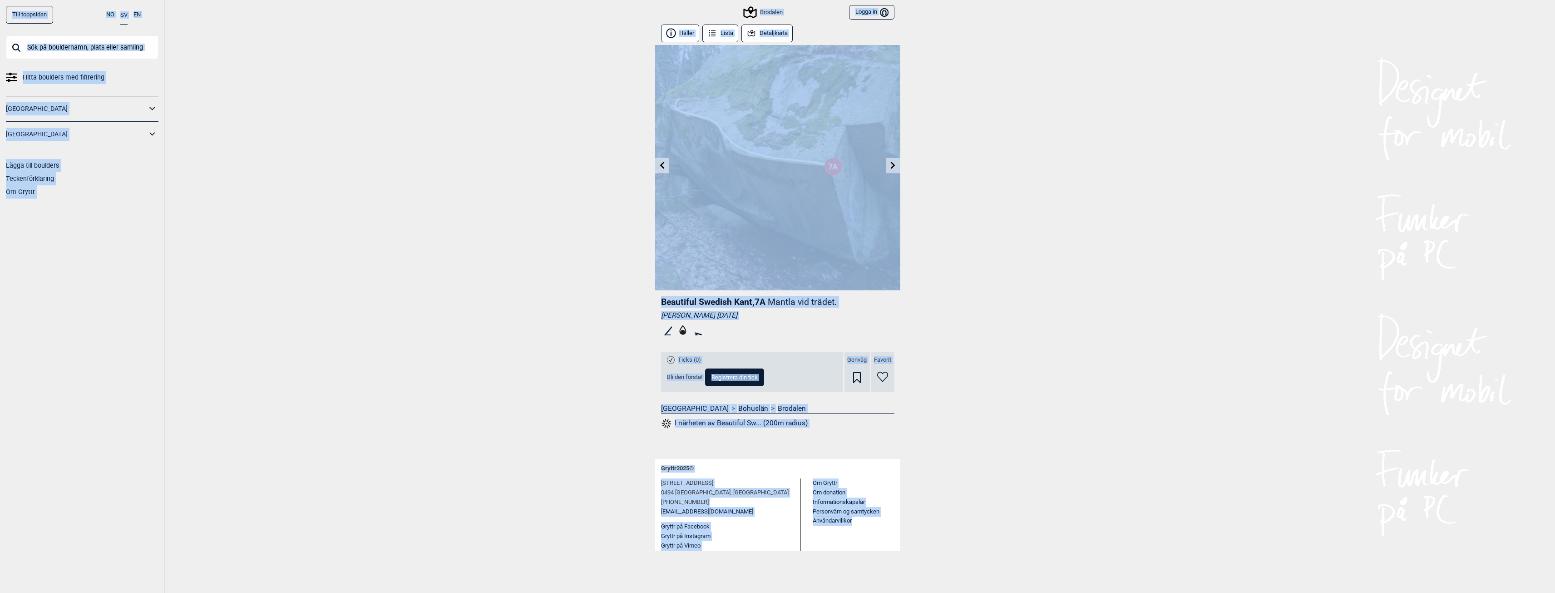
click at [662, 169] on link at bounding box center [662, 165] width 14 height 15
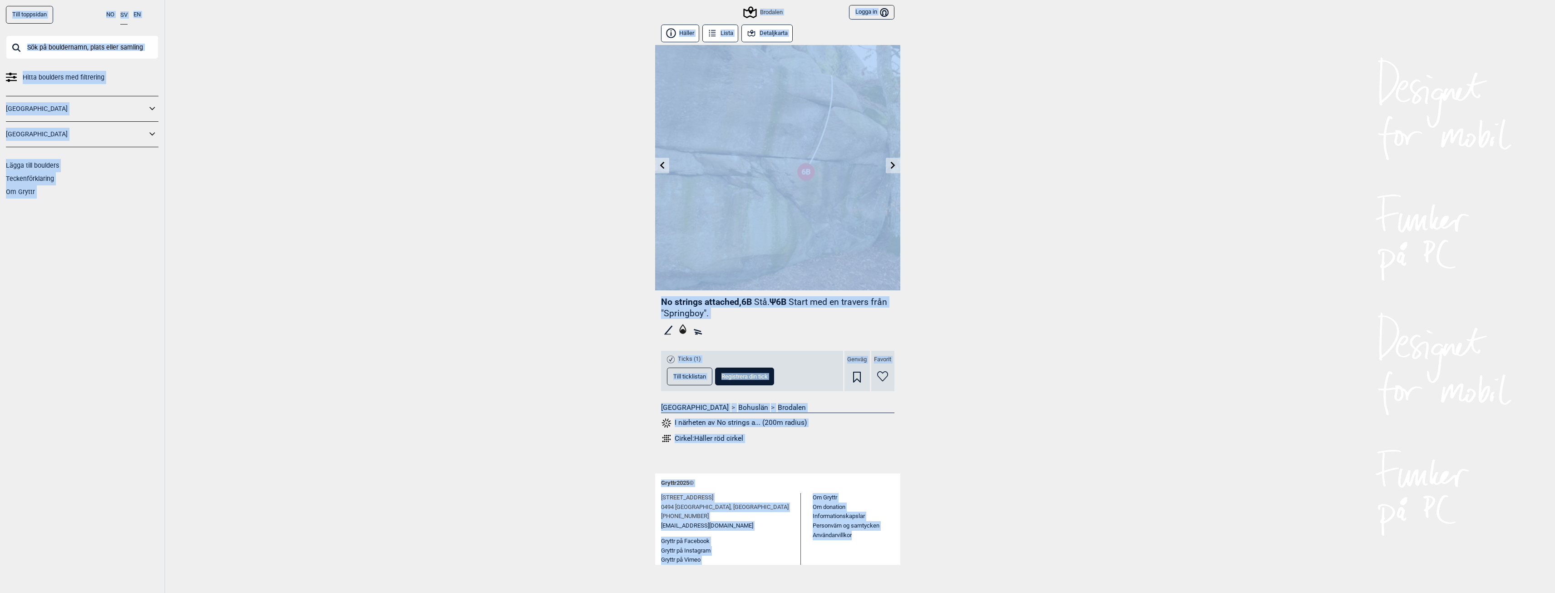
click at [710, 438] on div "Cirkel: Häller röd cirkel" at bounding box center [709, 438] width 69 height 9
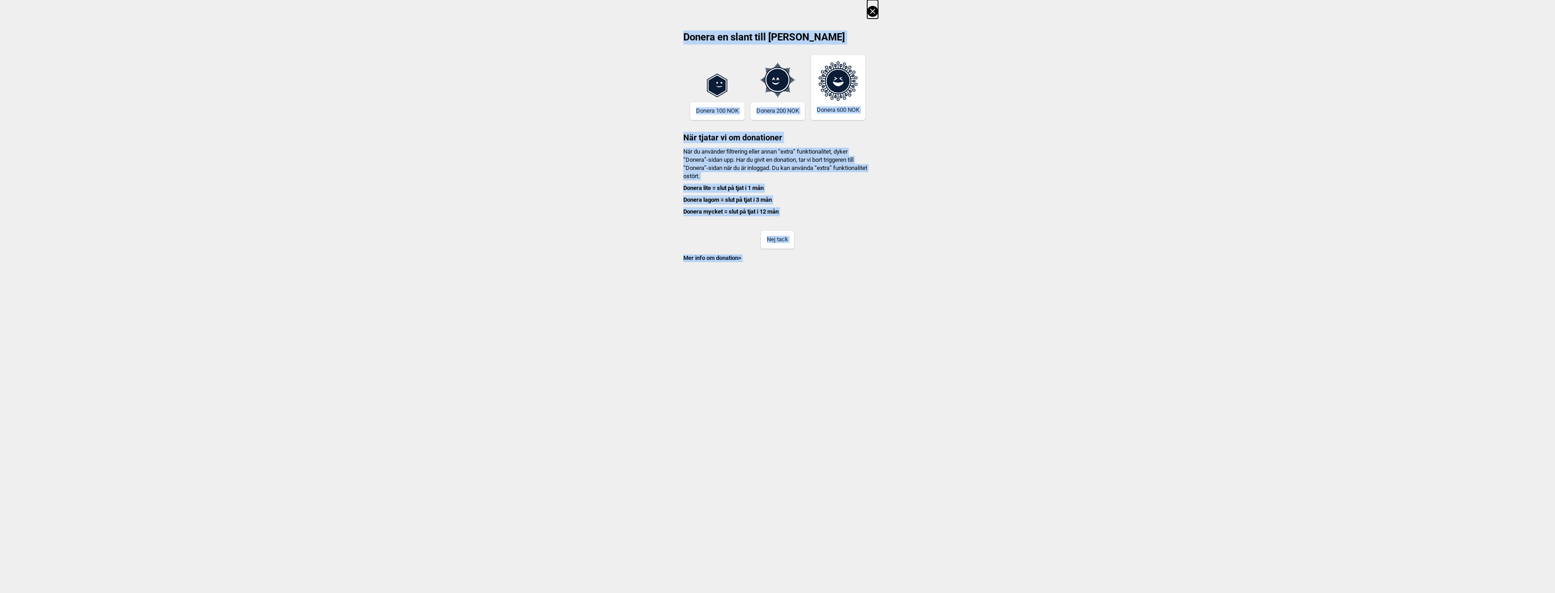
click at [770, 235] on button "Nej tack" at bounding box center [777, 240] width 33 height 18
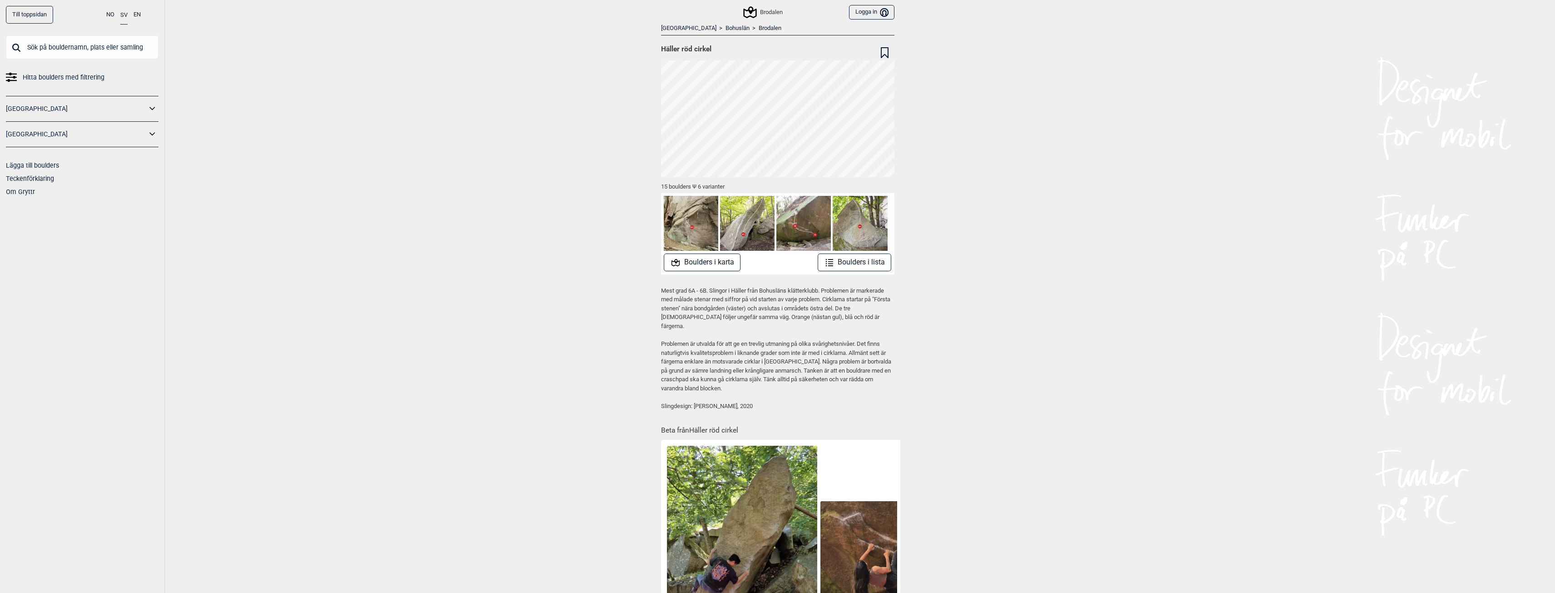
drag, startPoint x: 688, startPoint y: 291, endPoint x: 713, endPoint y: 292, distance: 25.5
click at [713, 292] on p "Mest grad 6A - 6B. Slingor i Häller från Bohusläns klätterklubb. Problemen är m…" at bounding box center [777, 308] width 233 height 45
drag, startPoint x: 681, startPoint y: 182, endPoint x: 630, endPoint y: 171, distance: 51.6
click at [601, 177] on div "Till toppsidan NO SV EN Hitta boulders med filtrering [GEOGRAPHIC_DATA] [GEOGRA…" at bounding box center [777, 296] width 1555 height 593
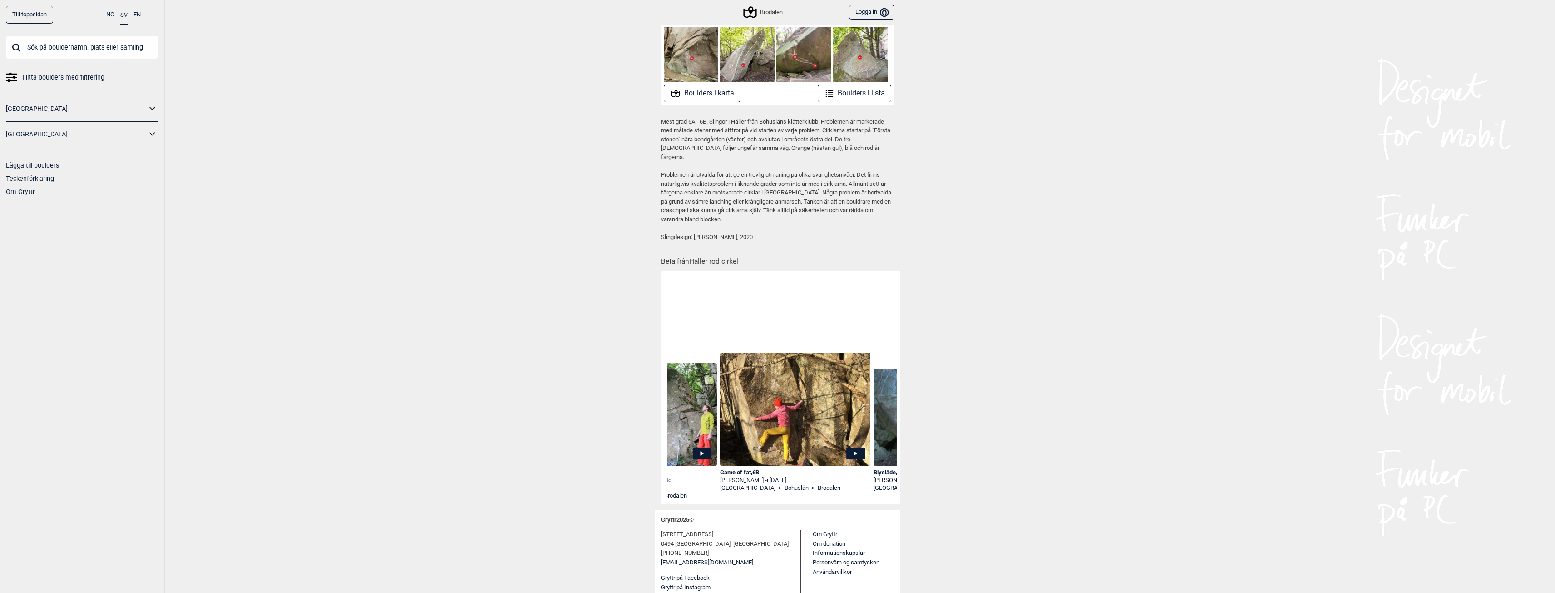
scroll to position [0, 1035]
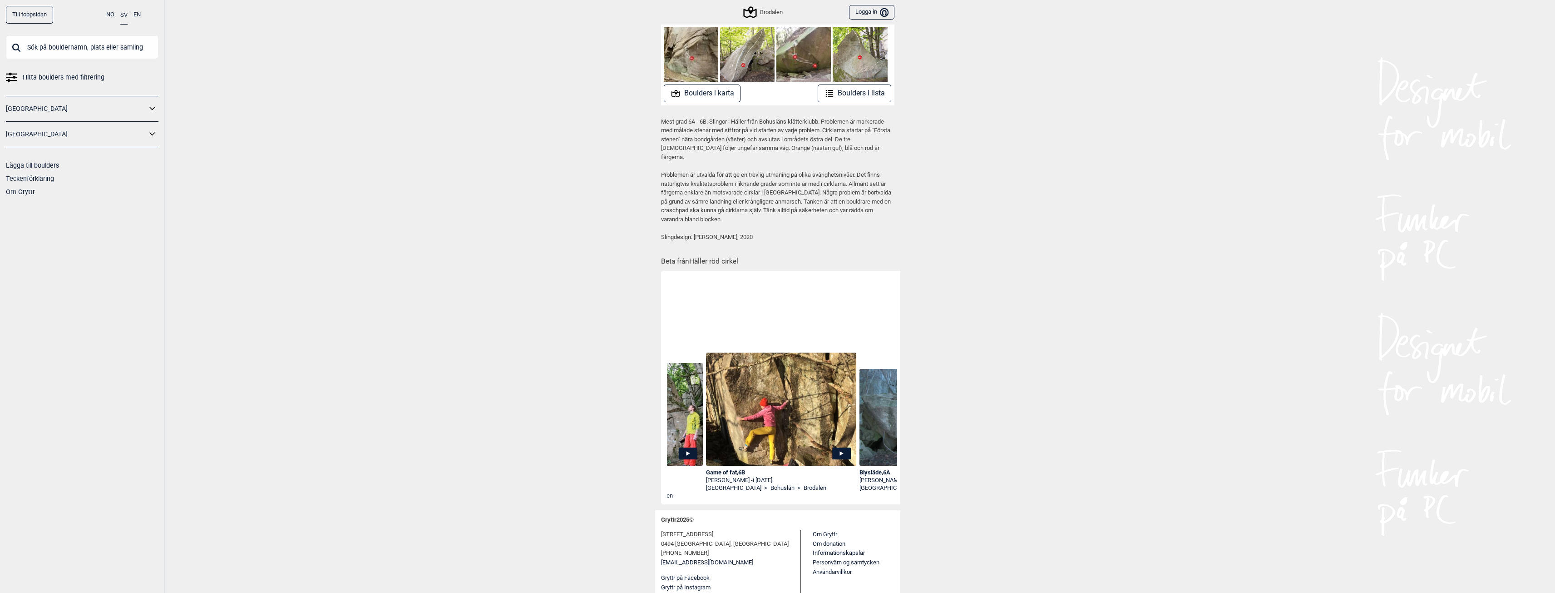
click at [354, 298] on div "Till toppsidan NO SV EN Hitta boulders med filtrering [GEOGRAPHIC_DATA] [GEOGRA…" at bounding box center [777, 127] width 1555 height 593
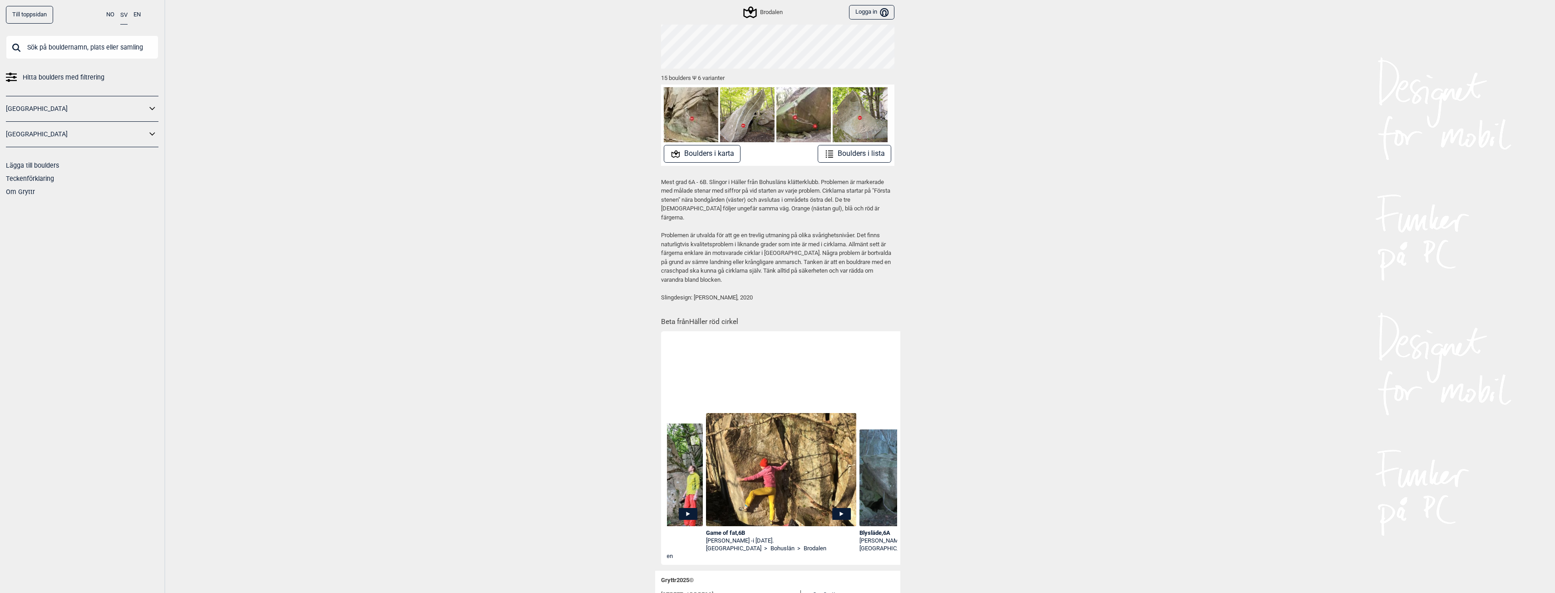
scroll to position [0, 0]
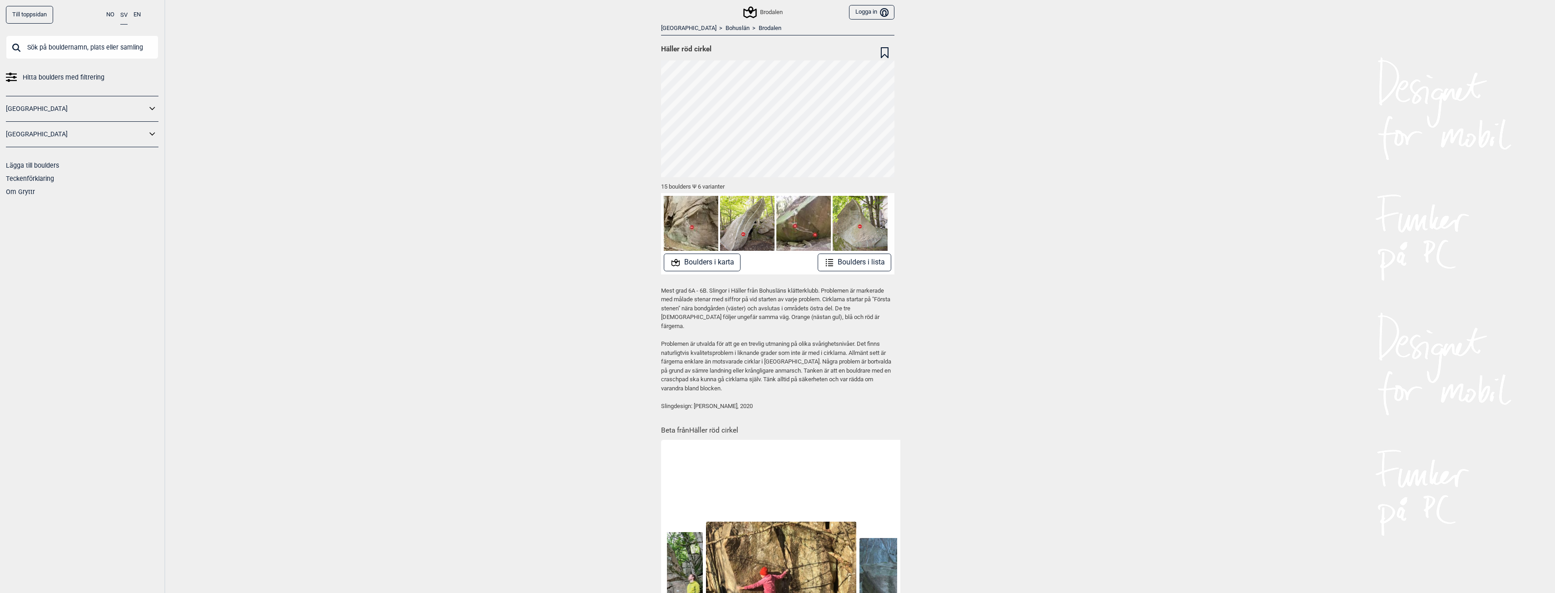
click at [759, 27] on link "Brodalen" at bounding box center [770, 29] width 23 height 8
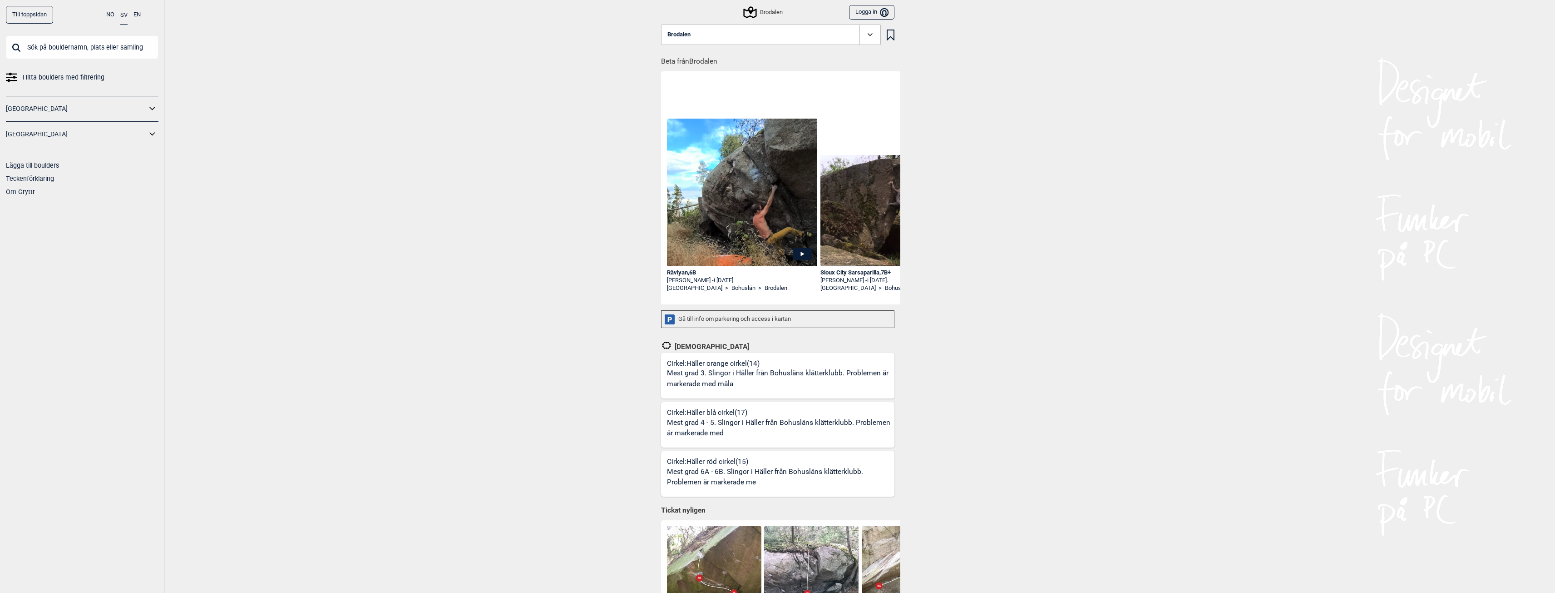
click at [409, 202] on div "Till toppsidan NO SV EN Hitta boulders med filtrering [GEOGRAPHIC_DATA] [GEOGRA…" at bounding box center [777, 296] width 1555 height 593
drag, startPoint x: 421, startPoint y: 339, endPoint x: 416, endPoint y: 343, distance: 6.5
click at [421, 339] on div "Till toppsidan NO SV EN Hitta boulders med filtrering [GEOGRAPHIC_DATA] [GEOGRA…" at bounding box center [777, 296] width 1555 height 593
drag, startPoint x: 696, startPoint y: 344, endPoint x: 677, endPoint y: 343, distance: 19.1
click at [677, 343] on div "[DEMOGRAPHIC_DATA]" at bounding box center [777, 343] width 233 height 19
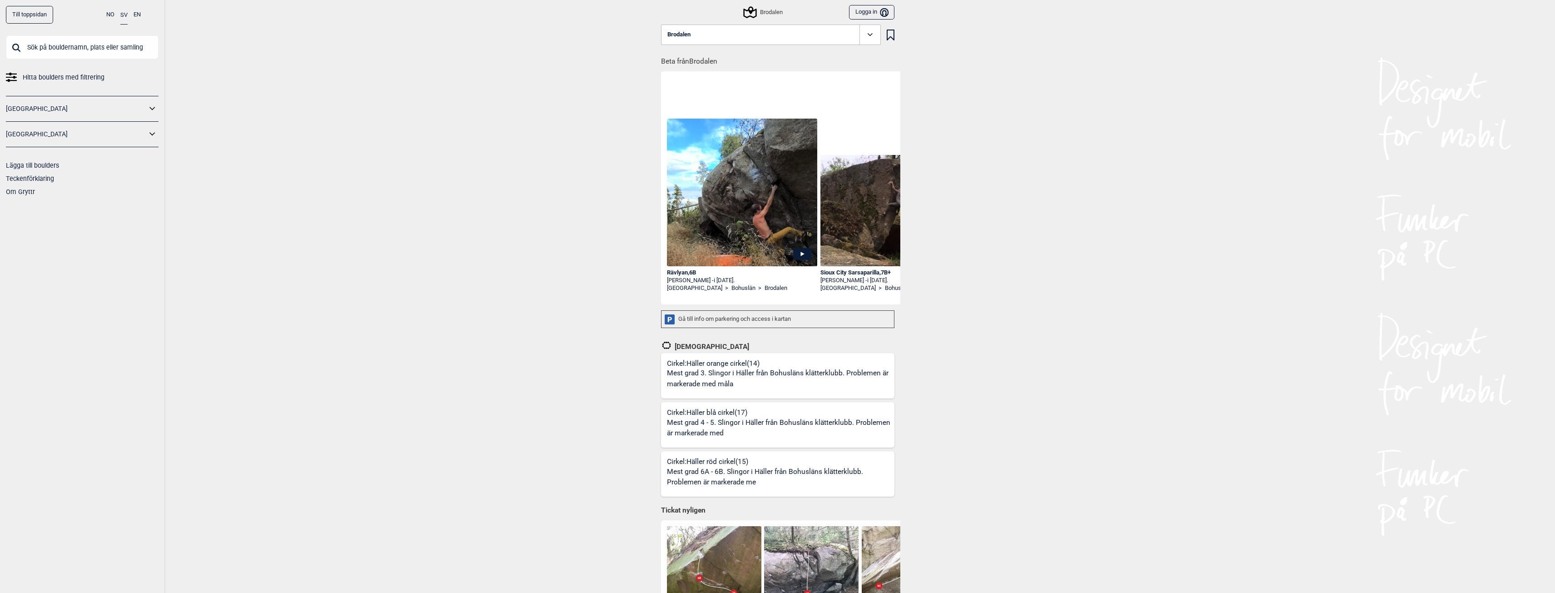
click at [586, 377] on div "Till toppsidan NO SV EN Hitta boulders med filtrering [GEOGRAPHIC_DATA] [GEOGRA…" at bounding box center [777, 296] width 1555 height 593
click at [772, 432] on p "Mest grad 4 - 5. Slingor i Häller från Bohusläns klätterklubb. Problemen är mar…" at bounding box center [779, 427] width 225 height 21
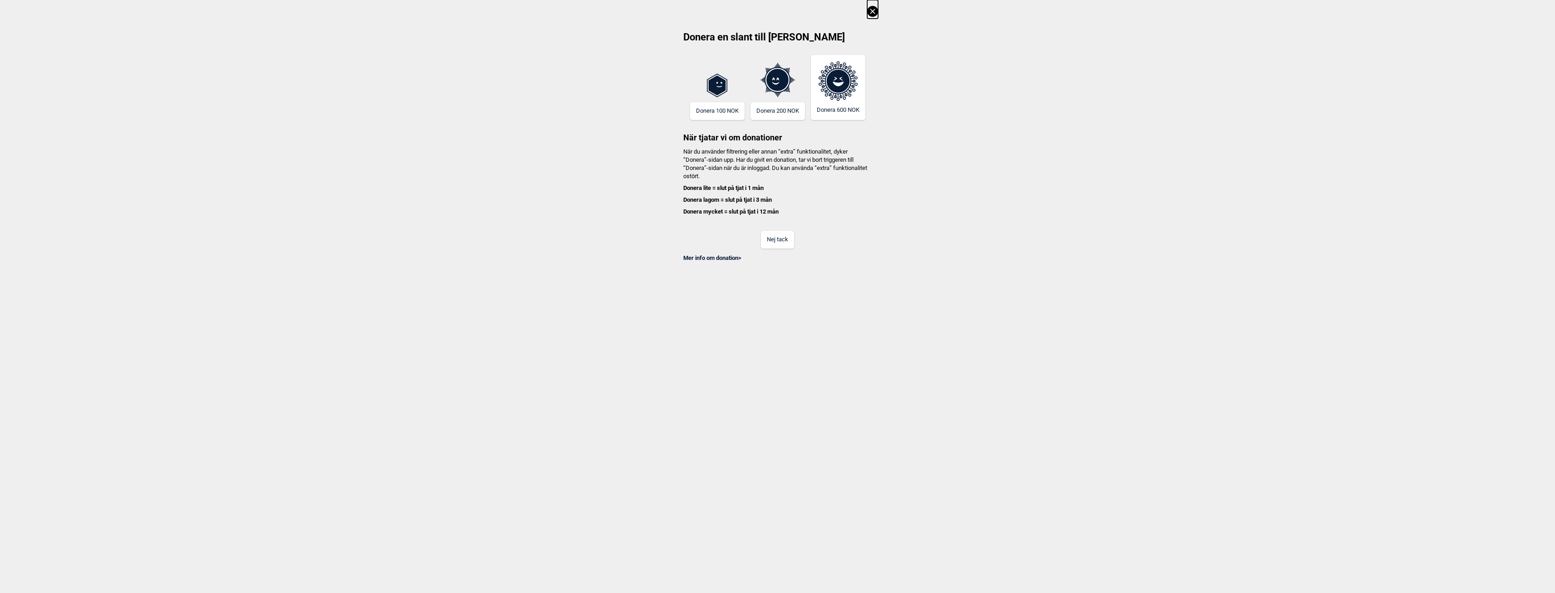
click at [785, 240] on button "Nej tack" at bounding box center [777, 240] width 33 height 18
